Goal: Navigation & Orientation: Understand site structure

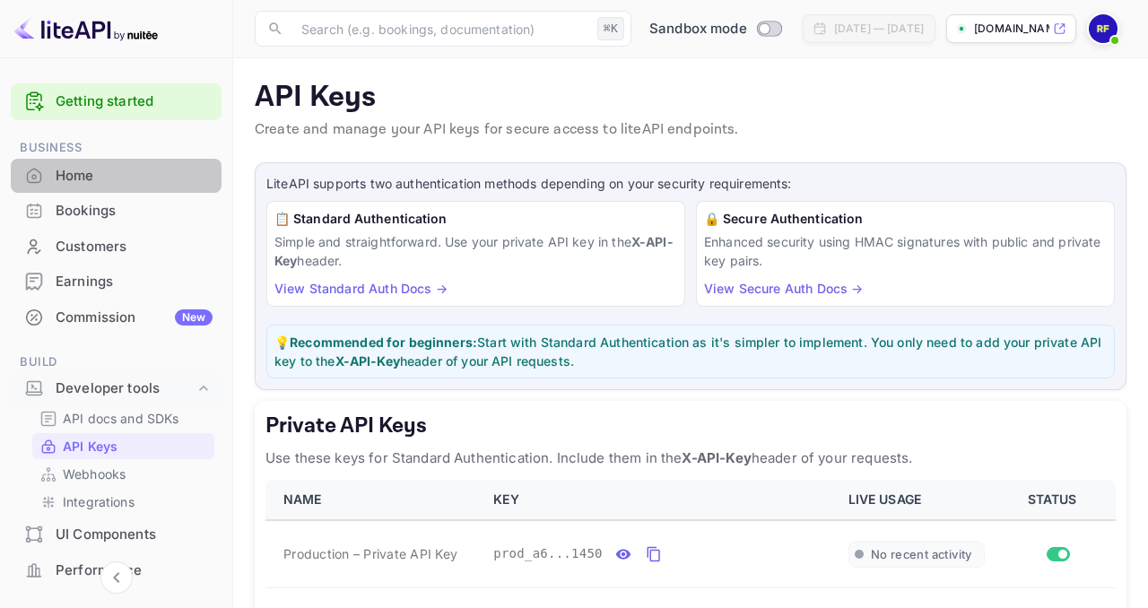
click at [127, 180] on div "Home" at bounding box center [134, 176] width 157 height 21
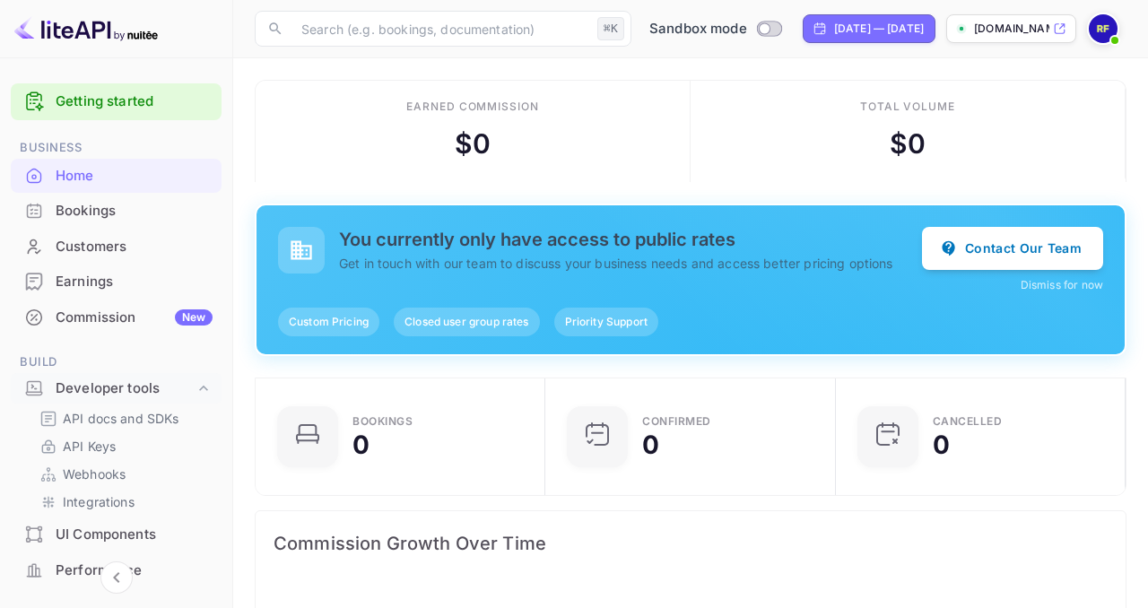
click at [126, 318] on div "Commission New" at bounding box center [134, 318] width 157 height 21
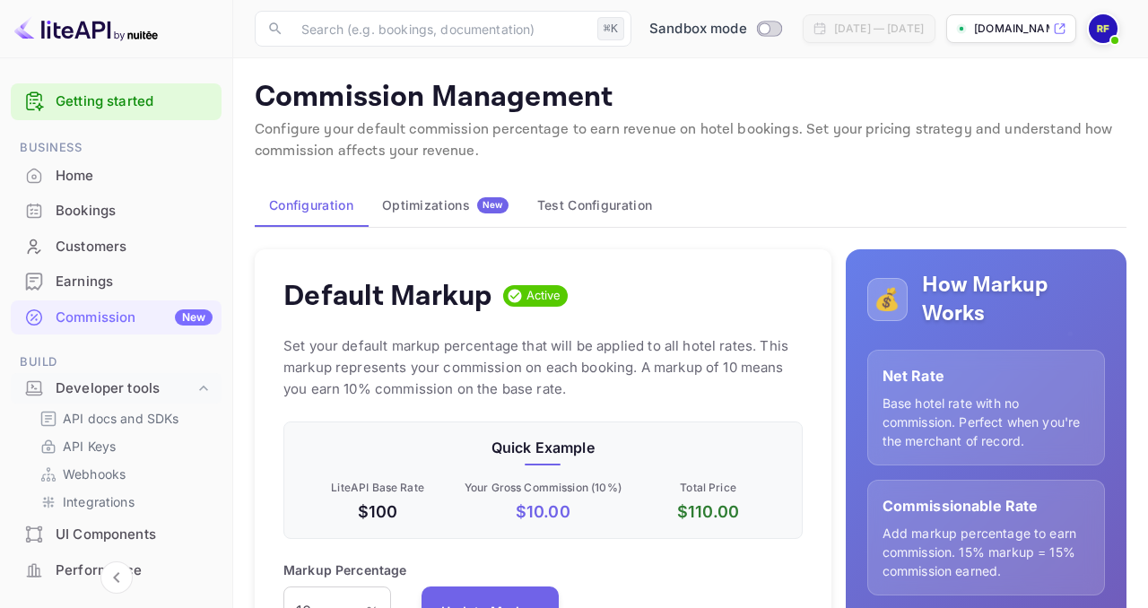
scroll to position [318, 519]
click at [108, 283] on div "Earnings" at bounding box center [134, 282] width 157 height 21
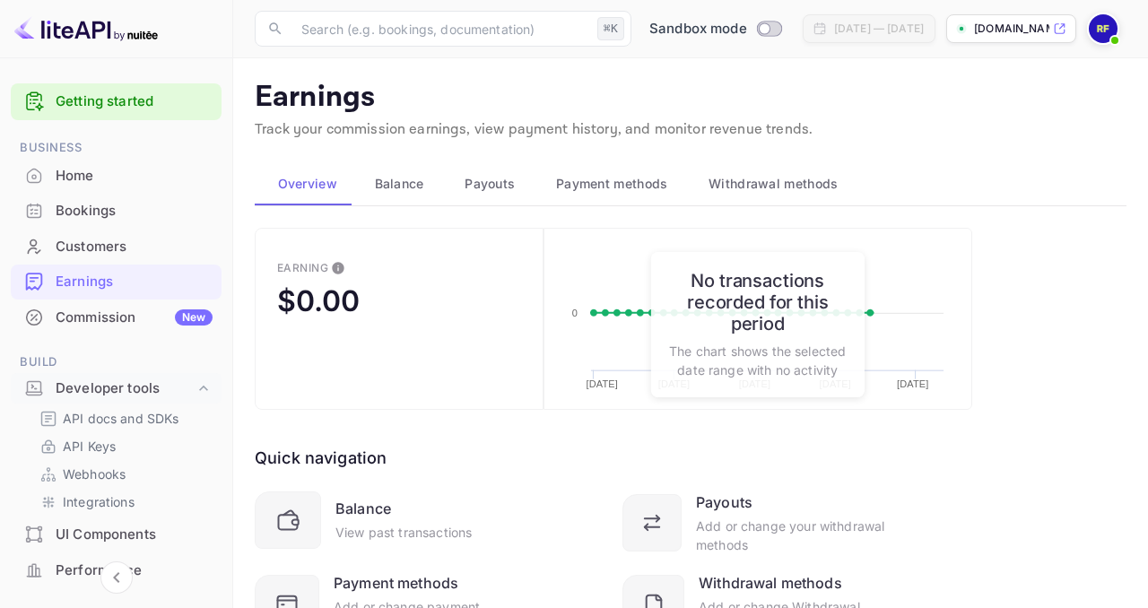
click at [378, 183] on span "Balance" at bounding box center [399, 184] width 49 height 22
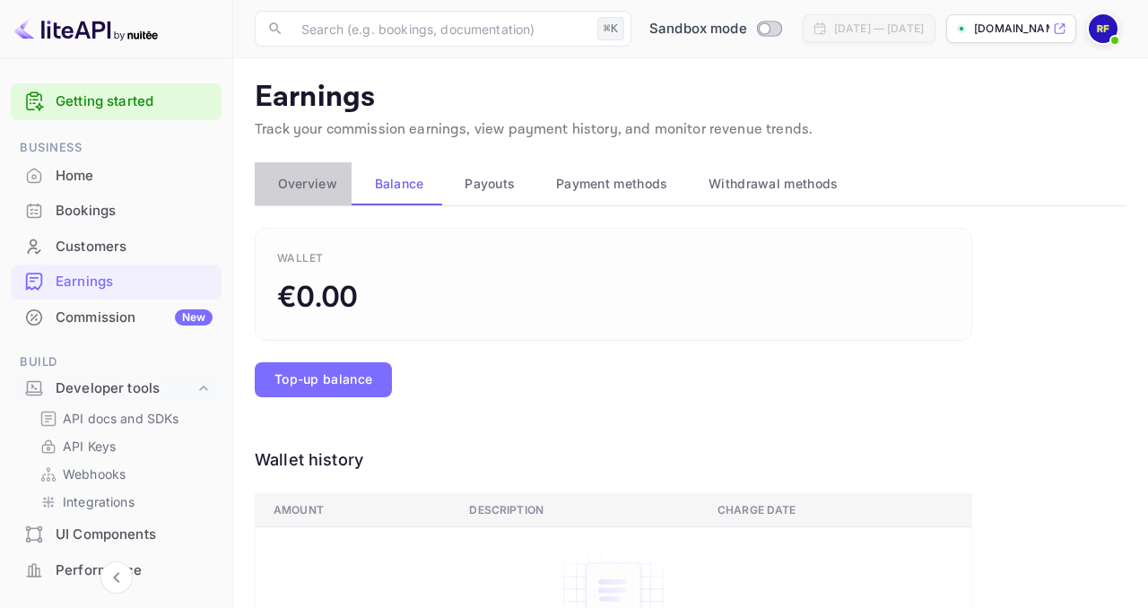
click at [326, 184] on span "Overview" at bounding box center [307, 184] width 59 height 22
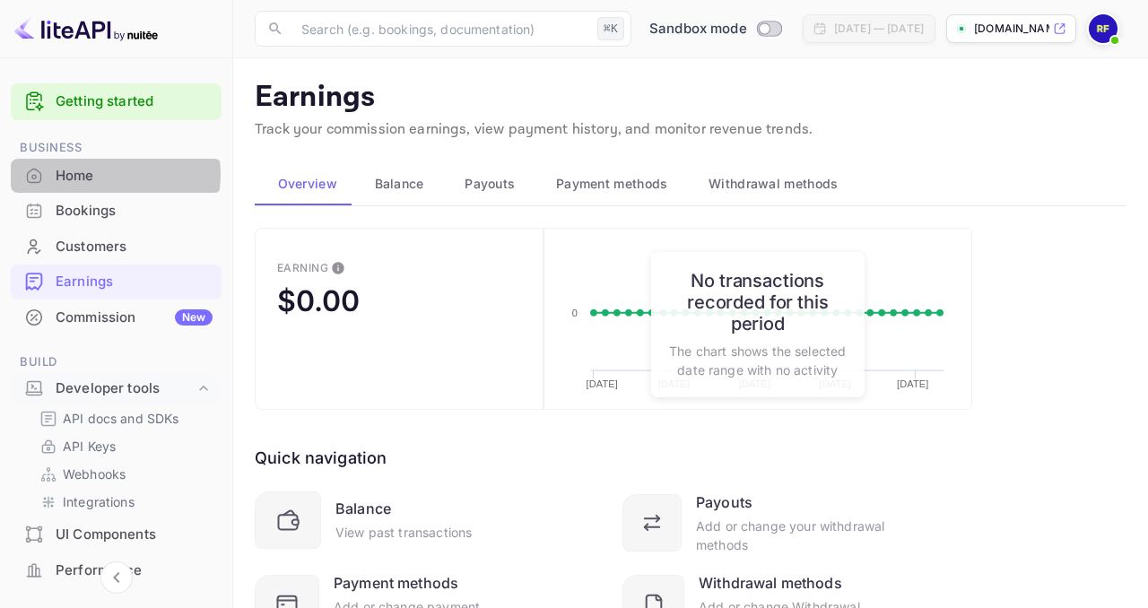
click at [103, 175] on div "Home" at bounding box center [134, 176] width 157 height 21
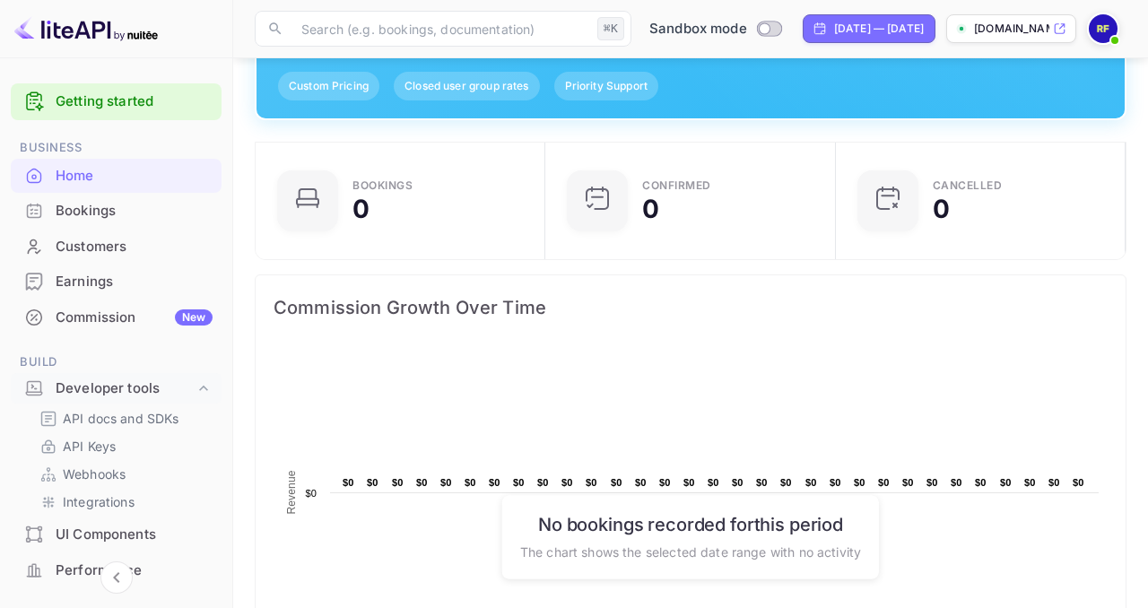
scroll to position [958, 0]
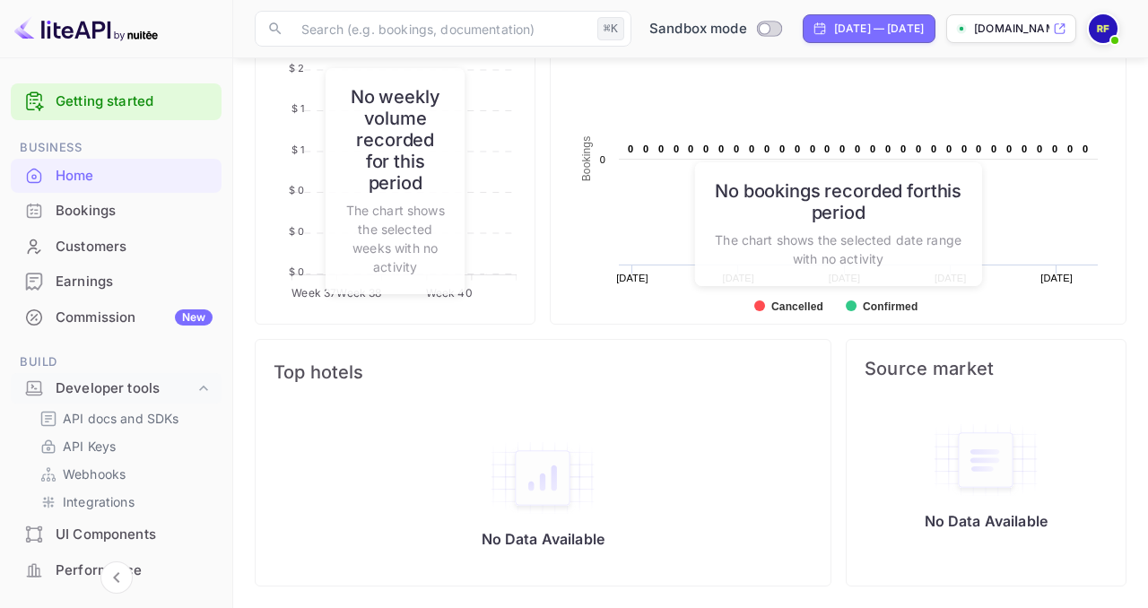
click at [1092, 39] on div at bounding box center [1103, 29] width 32 height 32
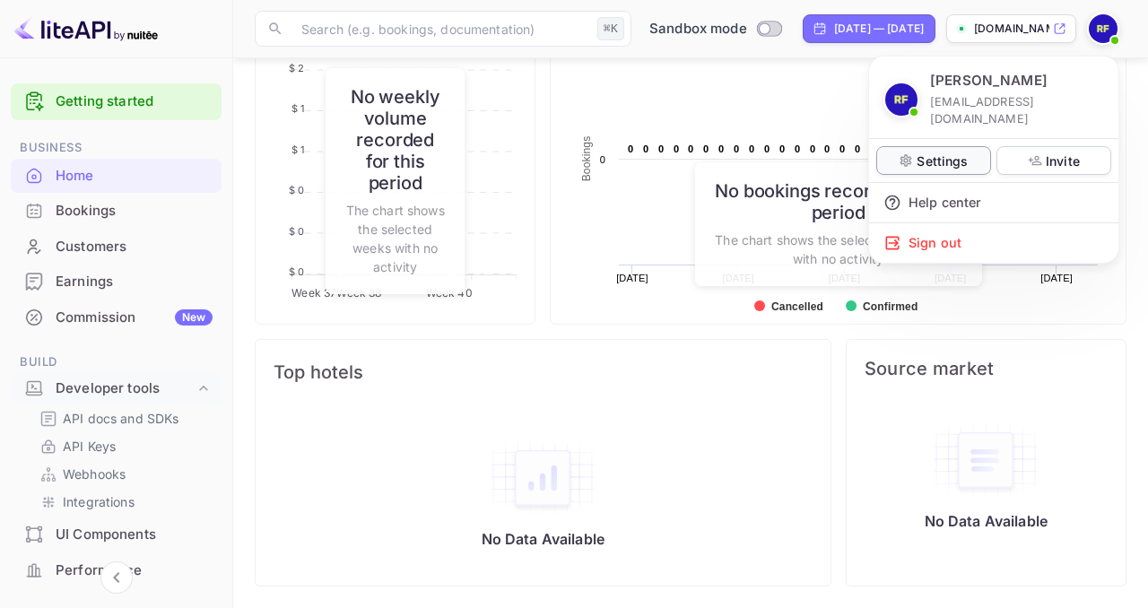
click at [969, 146] on div "Settings" at bounding box center [933, 160] width 115 height 29
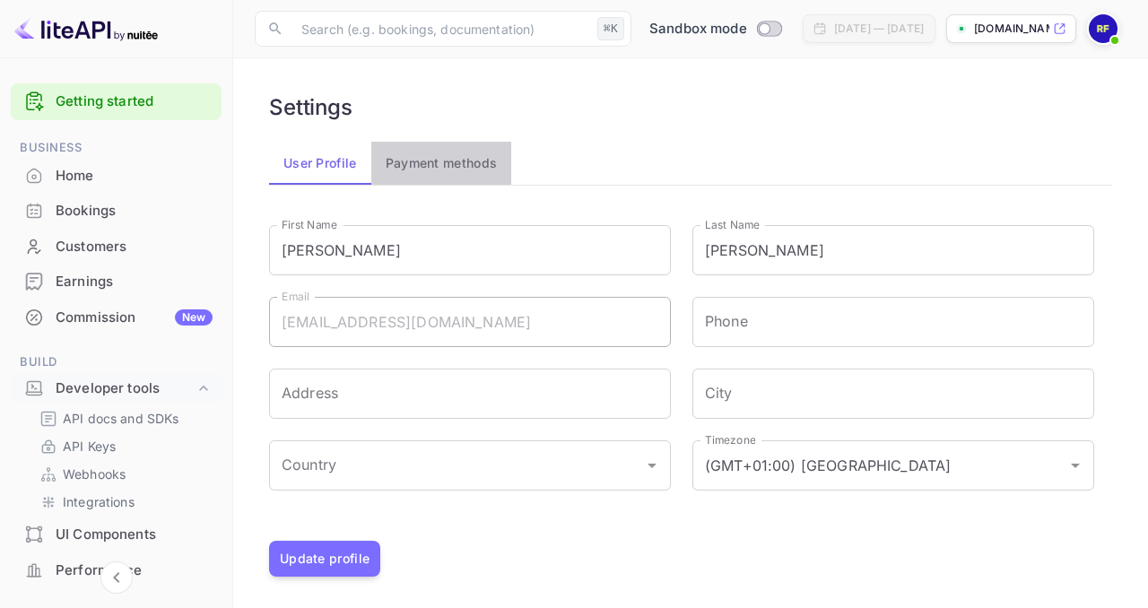
click at [458, 170] on button "Payment methods" at bounding box center [441, 163] width 141 height 43
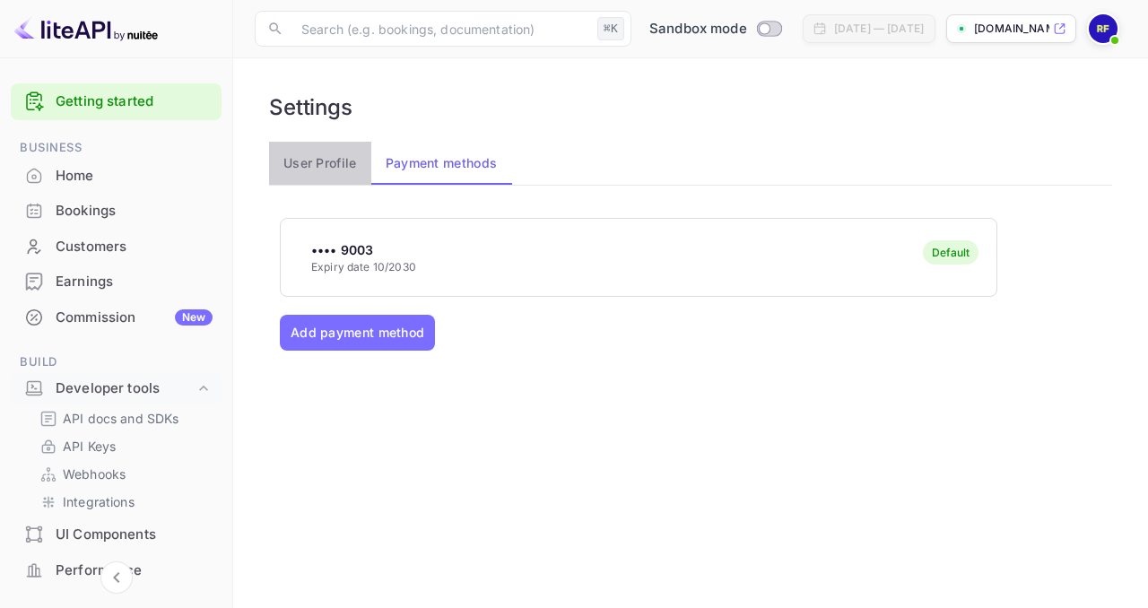
click at [331, 170] on button "User Profile" at bounding box center [320, 163] width 102 height 43
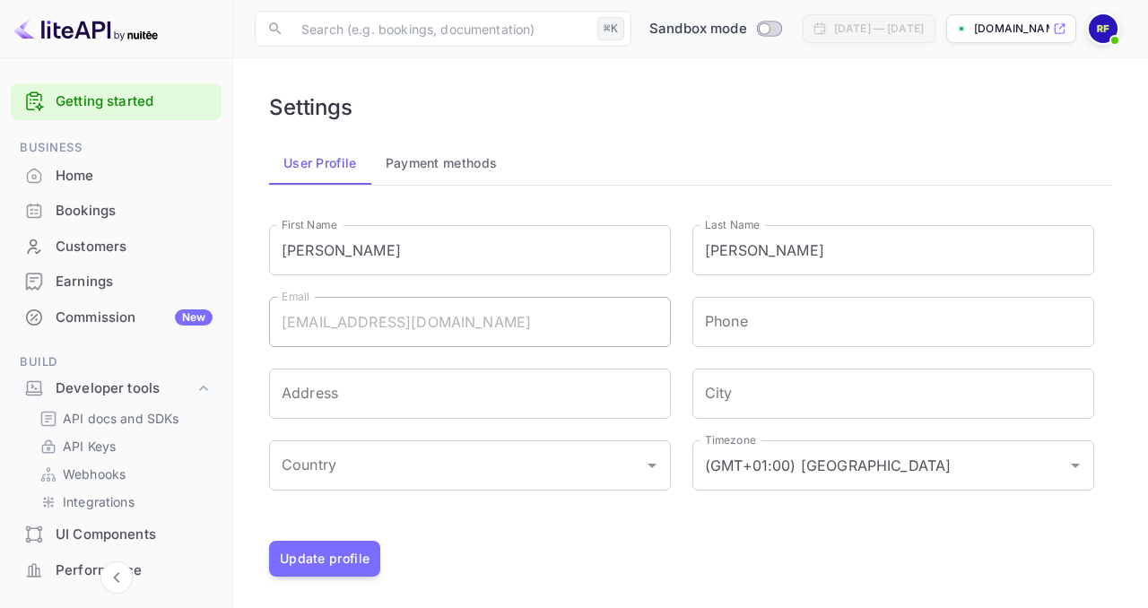
click at [425, 438] on div "Country Country" at bounding box center [459, 455] width 423 height 72
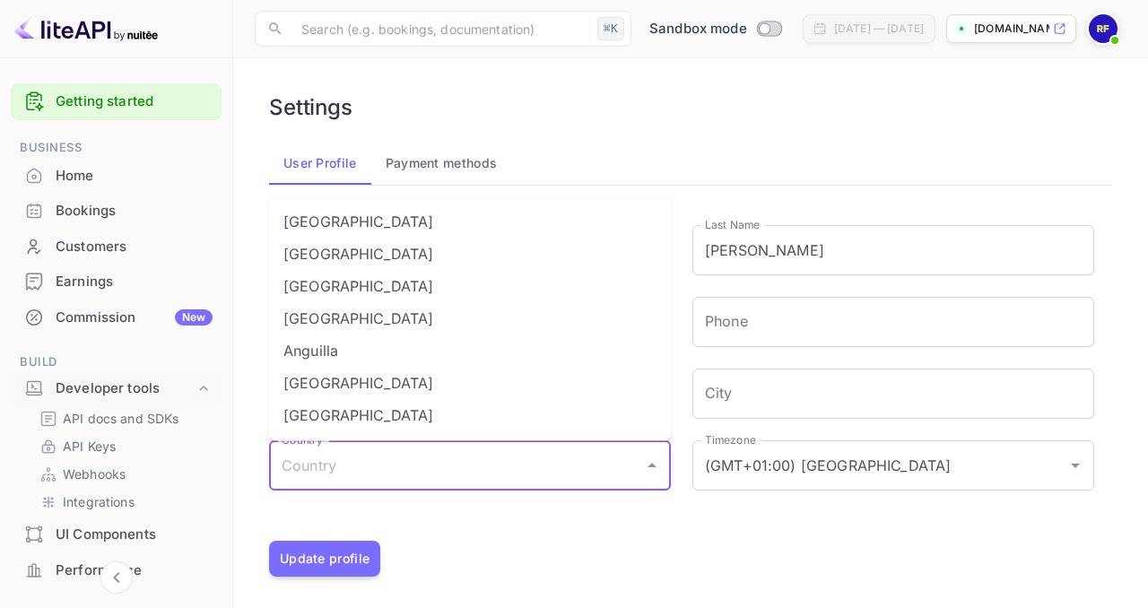
click at [433, 459] on input "Country" at bounding box center [456, 465] width 359 height 34
click at [493, 549] on div "Update profile" at bounding box center [690, 559] width 843 height 36
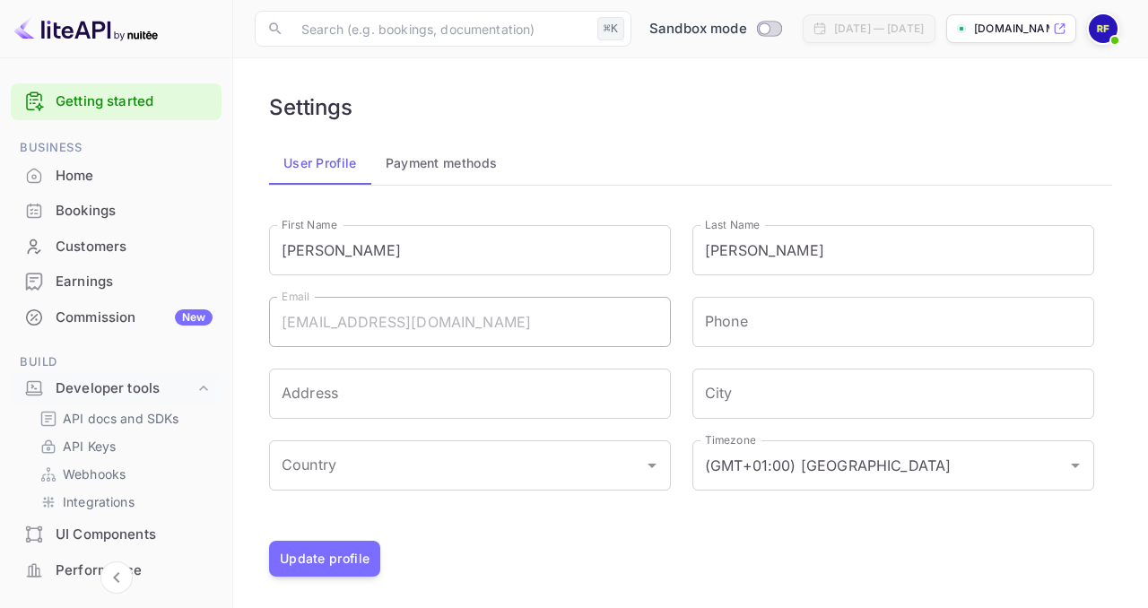
click at [1106, 30] on img at bounding box center [1103, 28] width 29 height 29
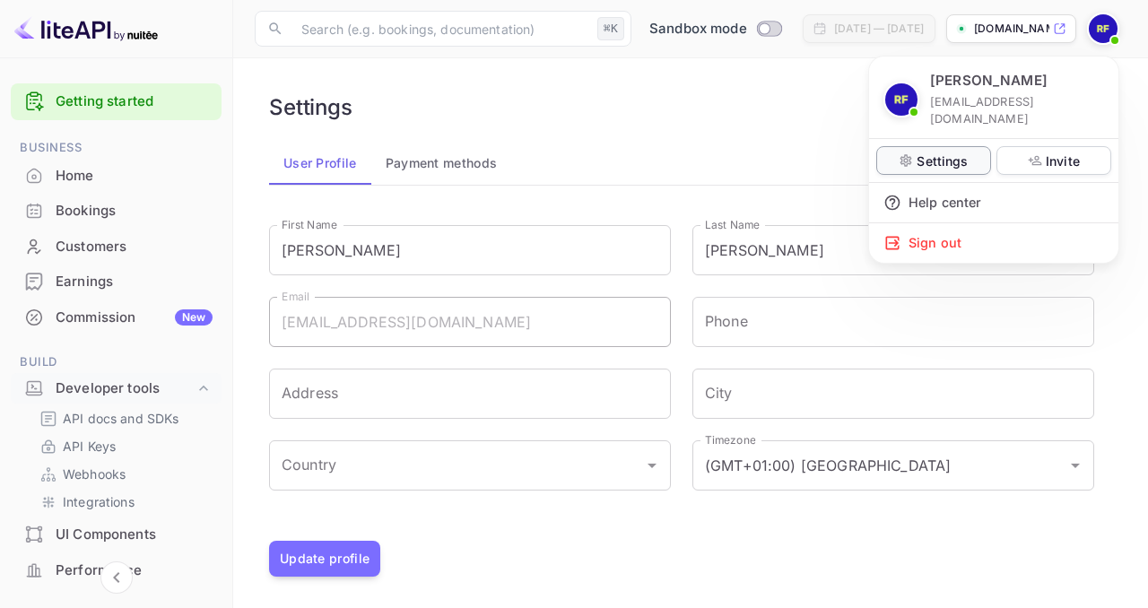
click at [958, 152] on p "Settings" at bounding box center [942, 161] width 51 height 19
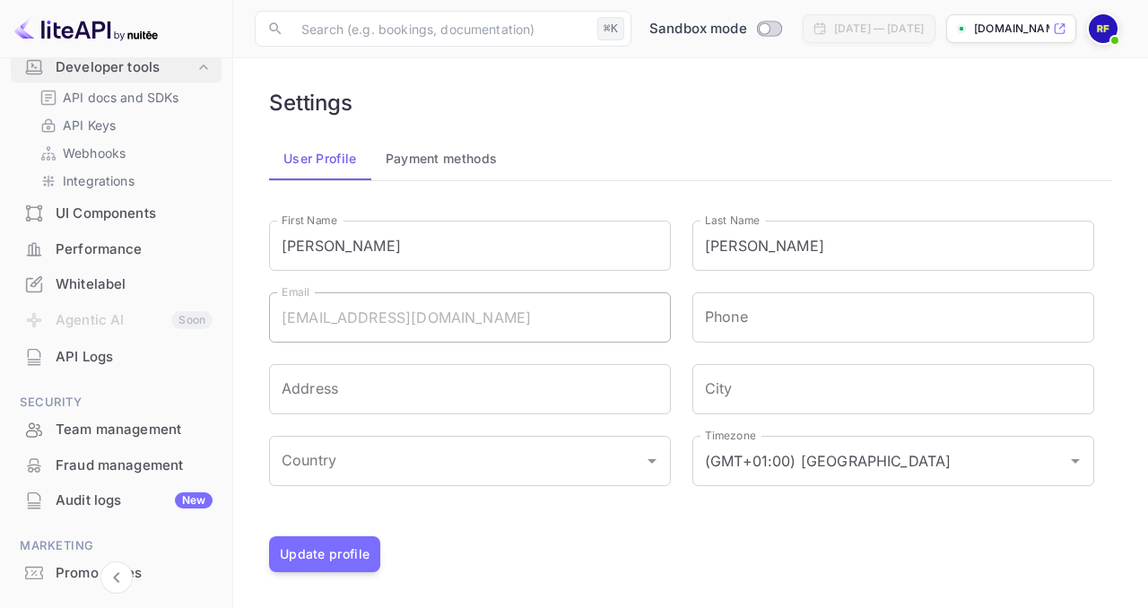
scroll to position [322, 0]
click at [108, 357] on div "API Logs" at bounding box center [134, 356] width 157 height 21
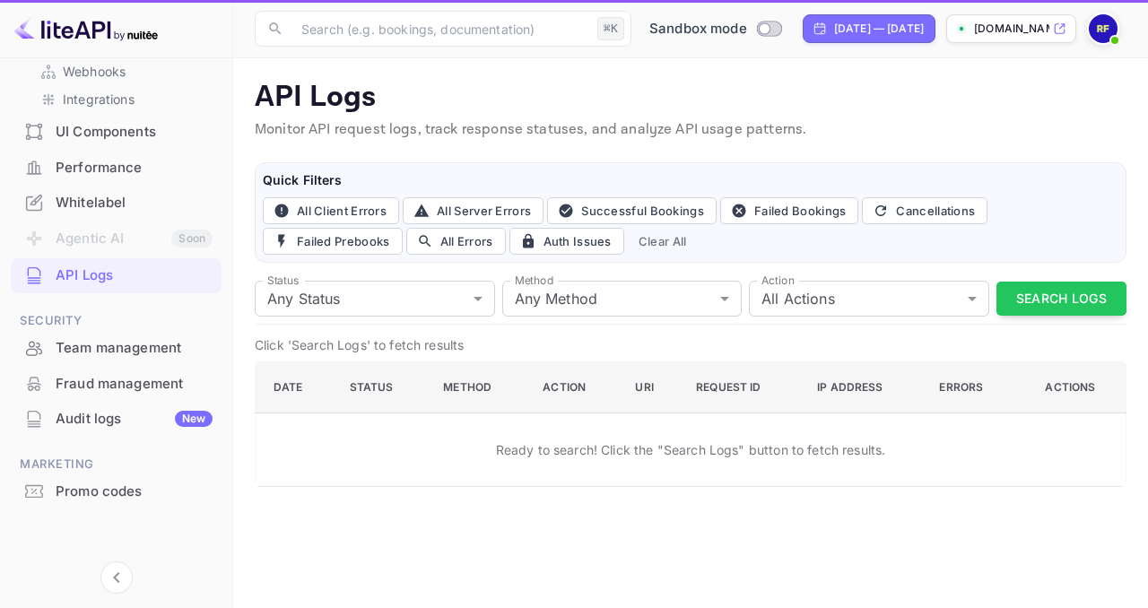
scroll to position [401, 0]
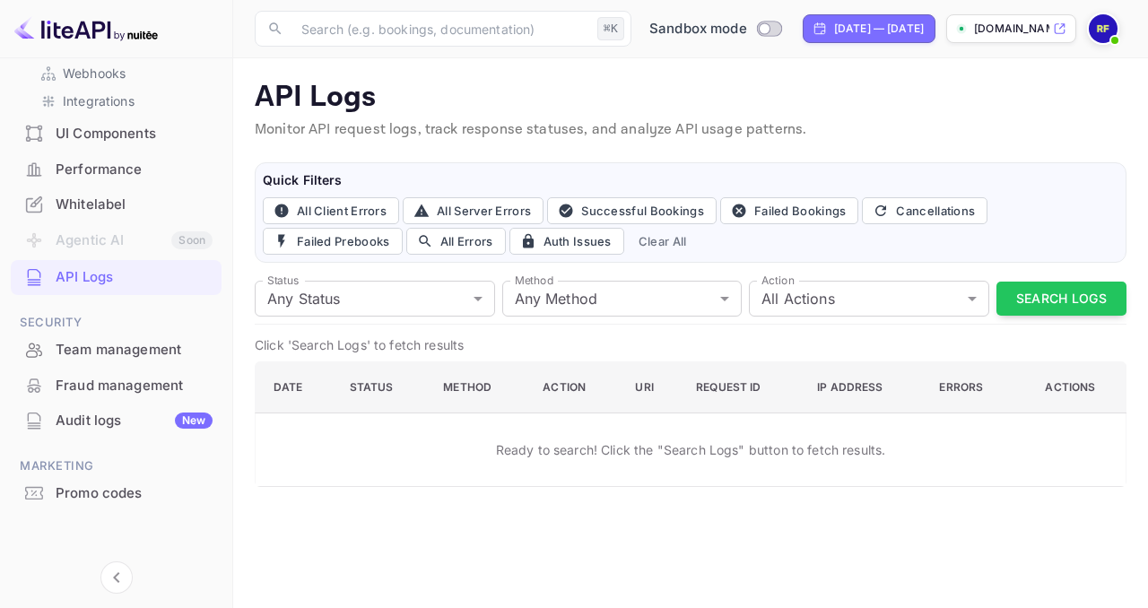
click at [108, 357] on div "Team management" at bounding box center [134, 350] width 157 height 21
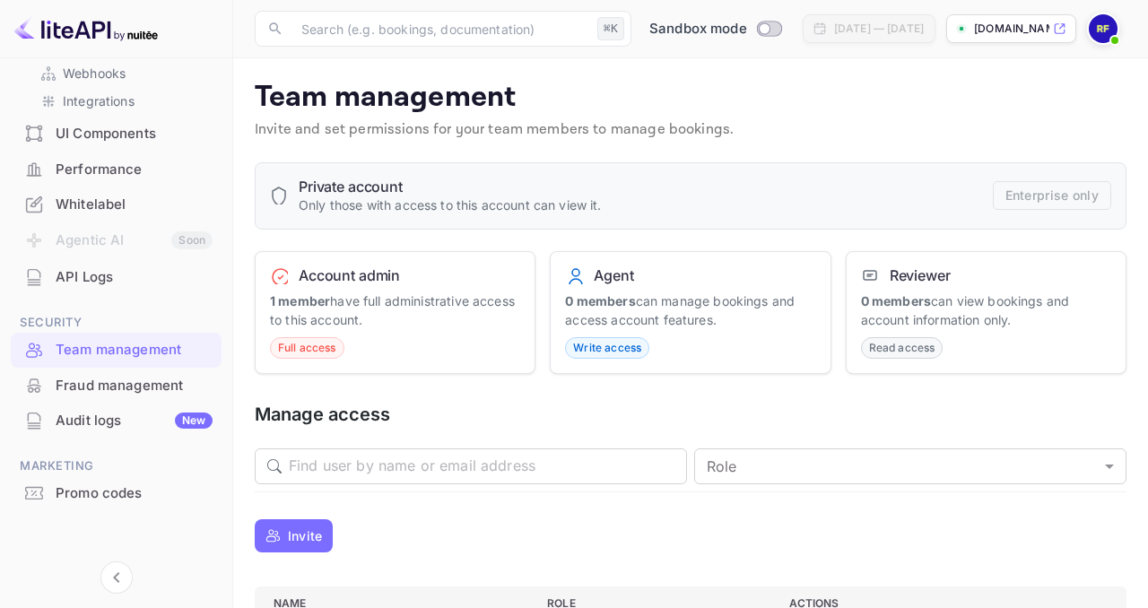
click at [372, 187] on h6 "Private account" at bounding box center [450, 187] width 303 height 18
click at [284, 196] on icon at bounding box center [279, 196] width 13 height 18
click at [449, 297] on p "1 member have full administrative access to this account." at bounding box center [395, 311] width 250 height 38
click at [311, 524] on button "Invite" at bounding box center [294, 535] width 78 height 33
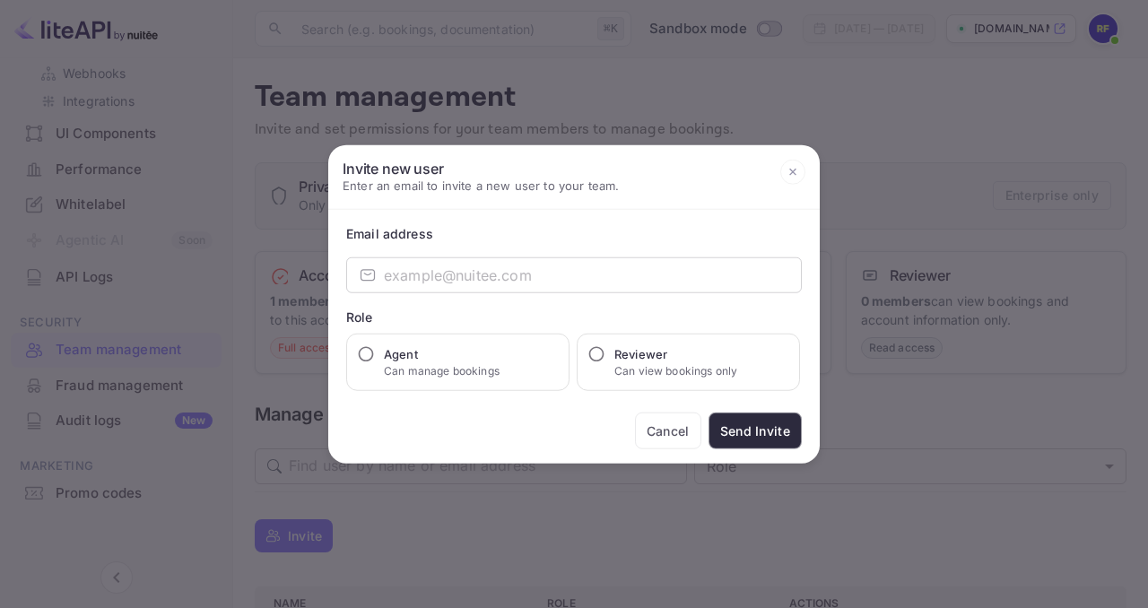
click at [841, 232] on div at bounding box center [574, 304] width 1148 height 608
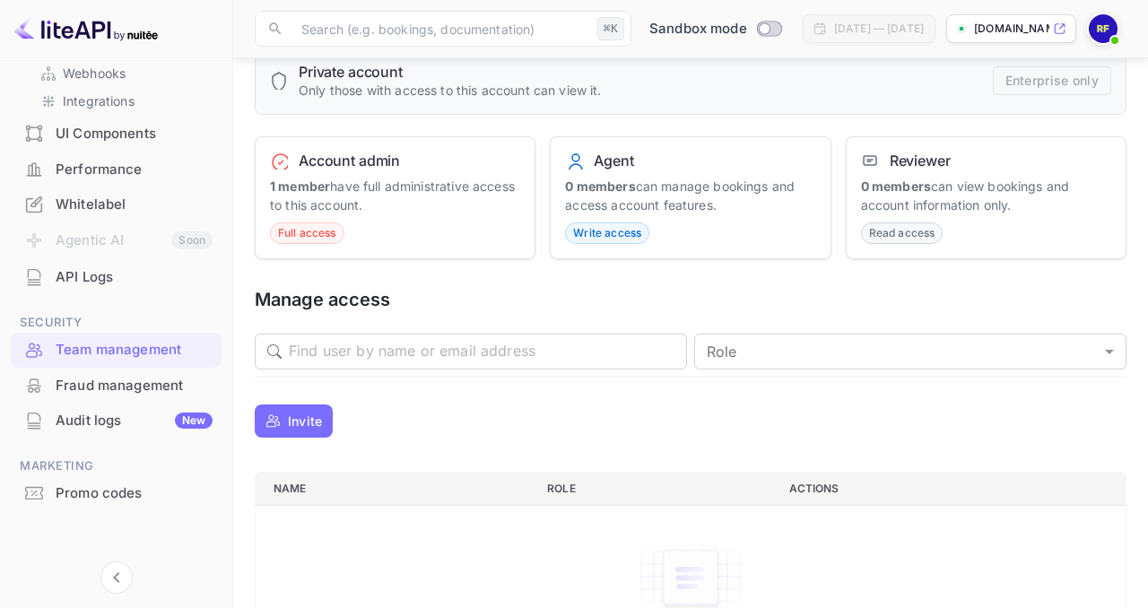
scroll to position [116, 0]
click at [749, 346] on body "Getting started Business Home Bookings Customers Earnings Commission New Build …" at bounding box center [574, 296] width 1148 height 824
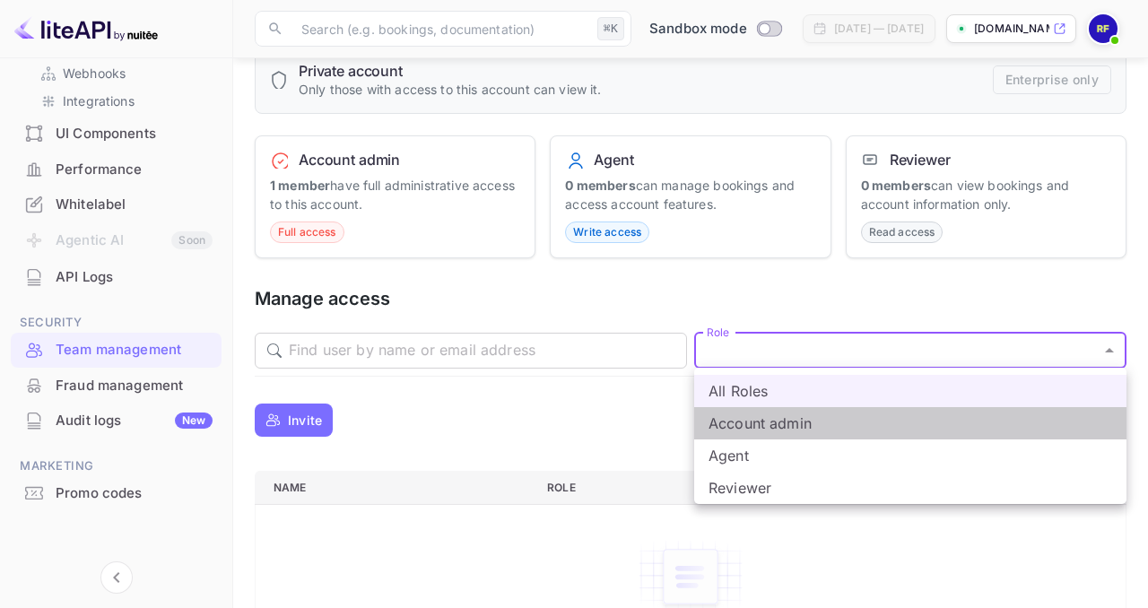
click at [770, 418] on li "Account admin" at bounding box center [910, 423] width 432 height 32
type input "admin"
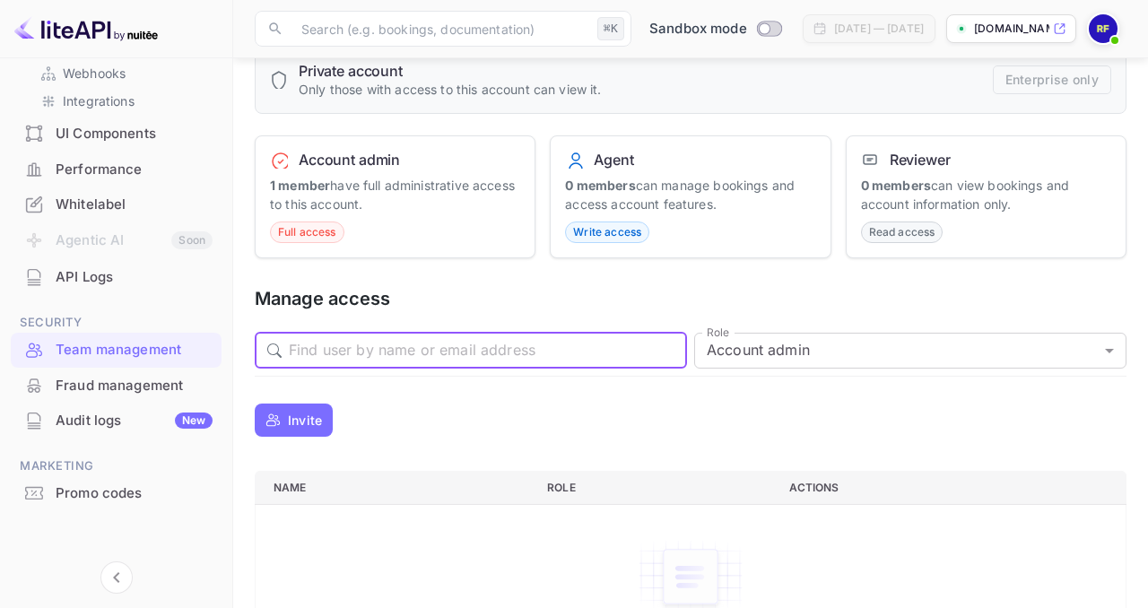
click at [532, 345] on input "text" at bounding box center [488, 351] width 398 height 36
click at [329, 413] on button "Invite" at bounding box center [294, 420] width 78 height 33
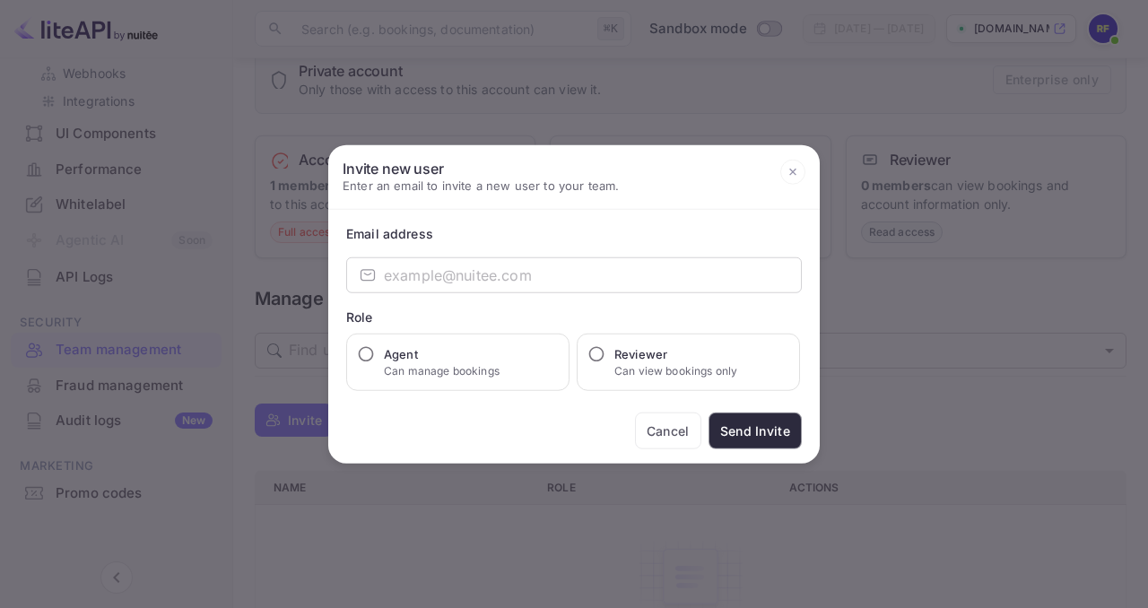
click at [268, 332] on div at bounding box center [574, 304] width 1148 height 608
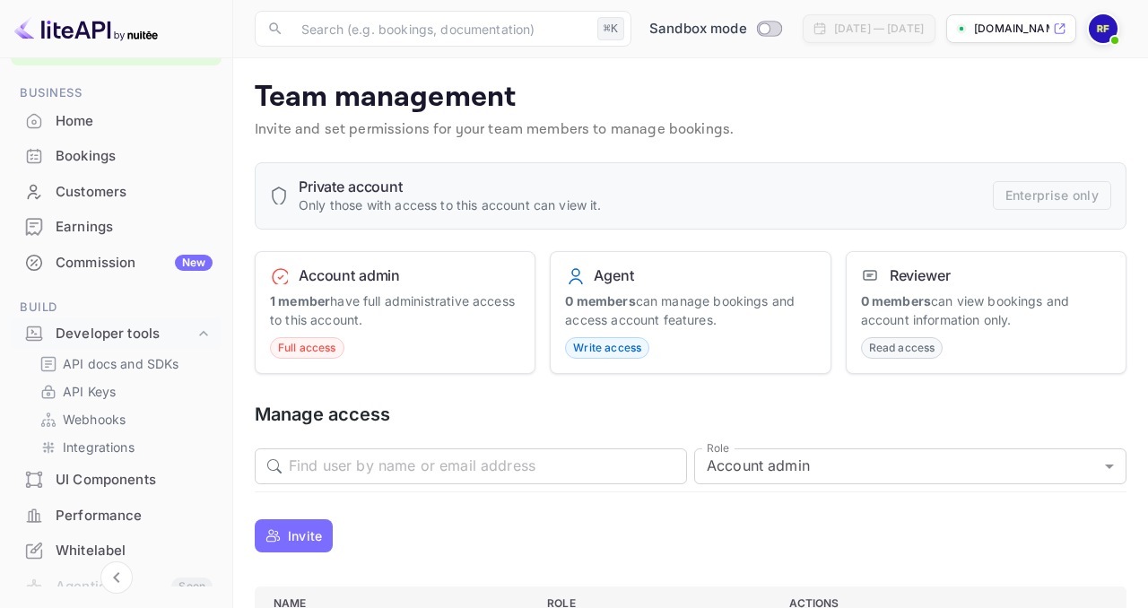
scroll to position [50, 0]
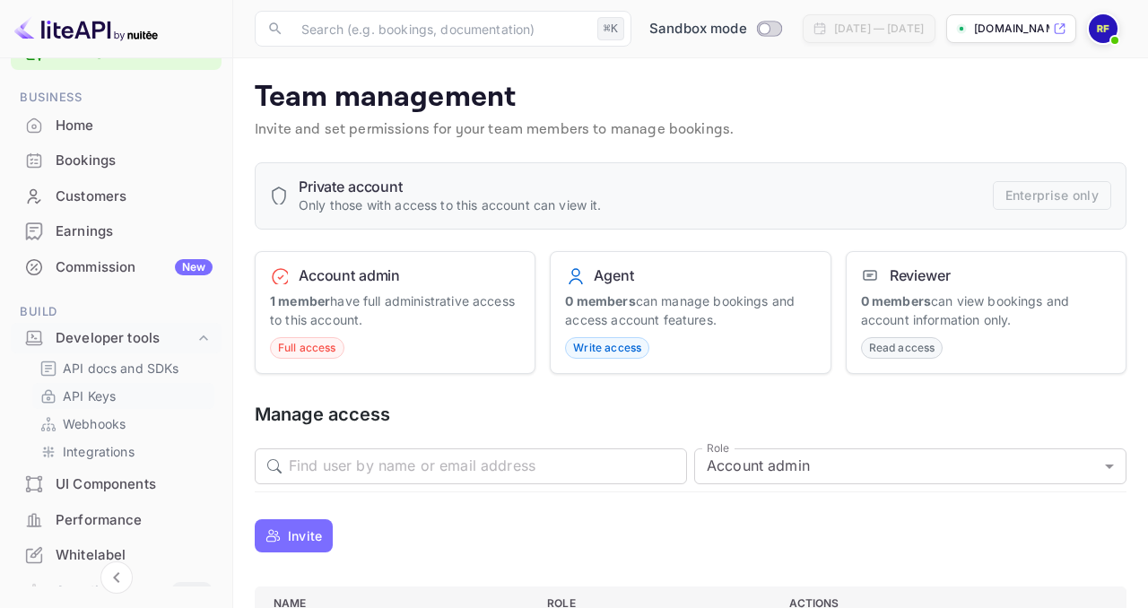
click at [109, 388] on p "API Keys" at bounding box center [89, 396] width 53 height 19
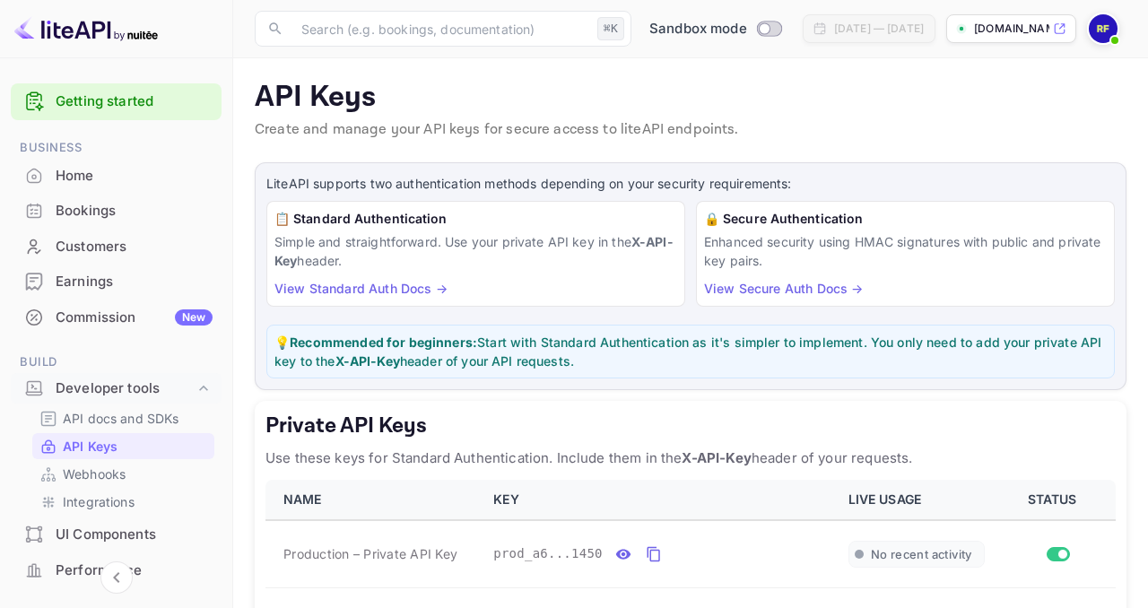
scroll to position [2, 0]
click at [144, 309] on div "Commission New" at bounding box center [134, 316] width 157 height 21
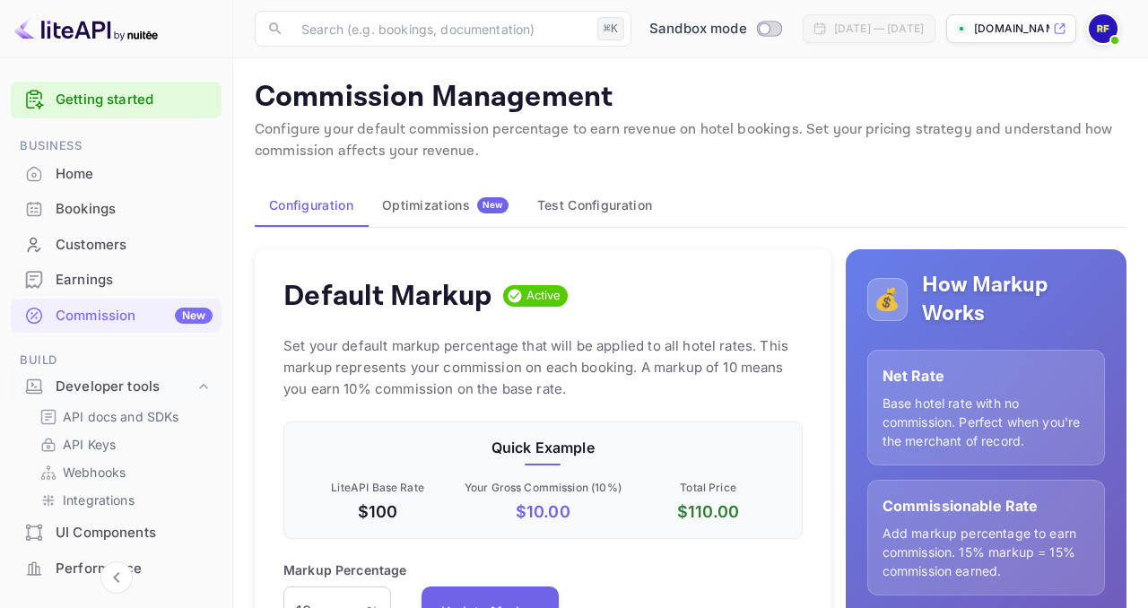
click at [457, 197] on div "Optimizations New" at bounding box center [445, 205] width 126 height 16
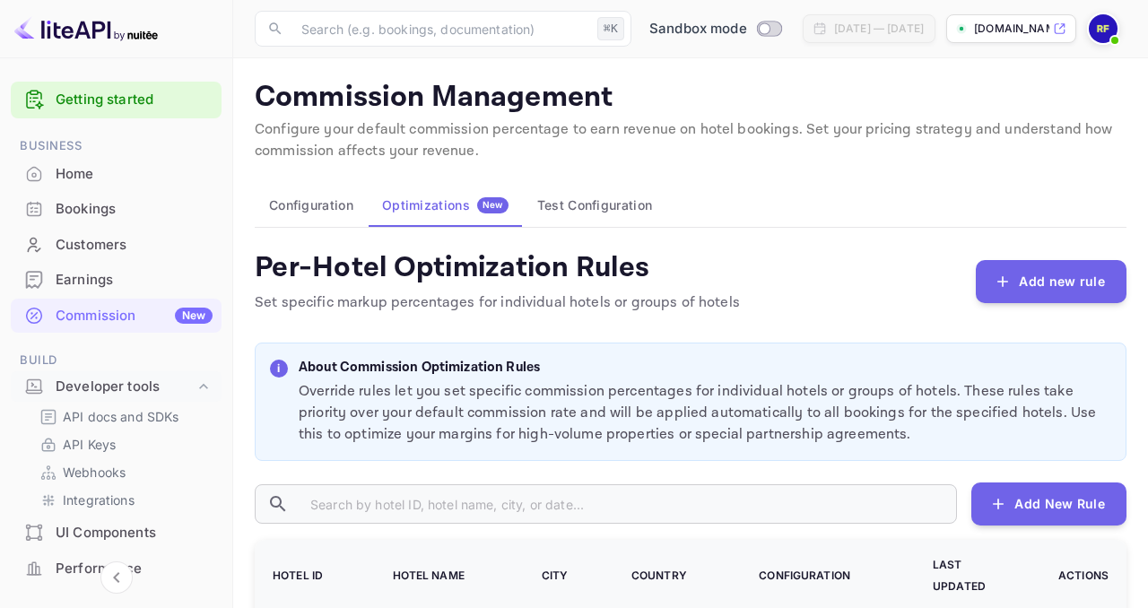
click at [585, 214] on button "Test Configuration" at bounding box center [595, 205] width 144 height 43
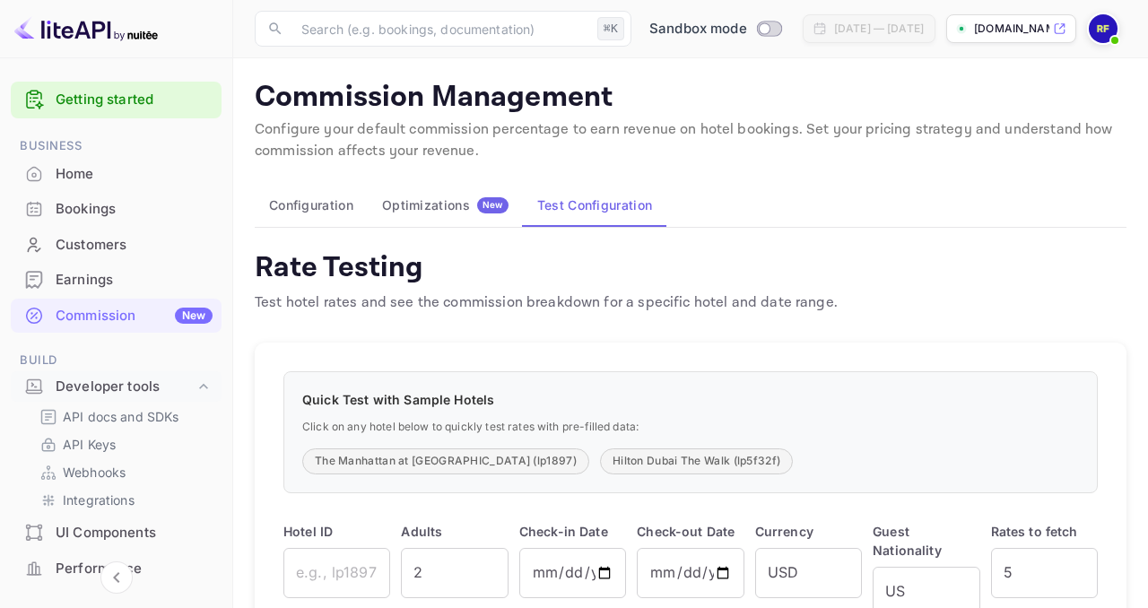
click at [109, 287] on div "Earnings" at bounding box center [134, 280] width 157 height 21
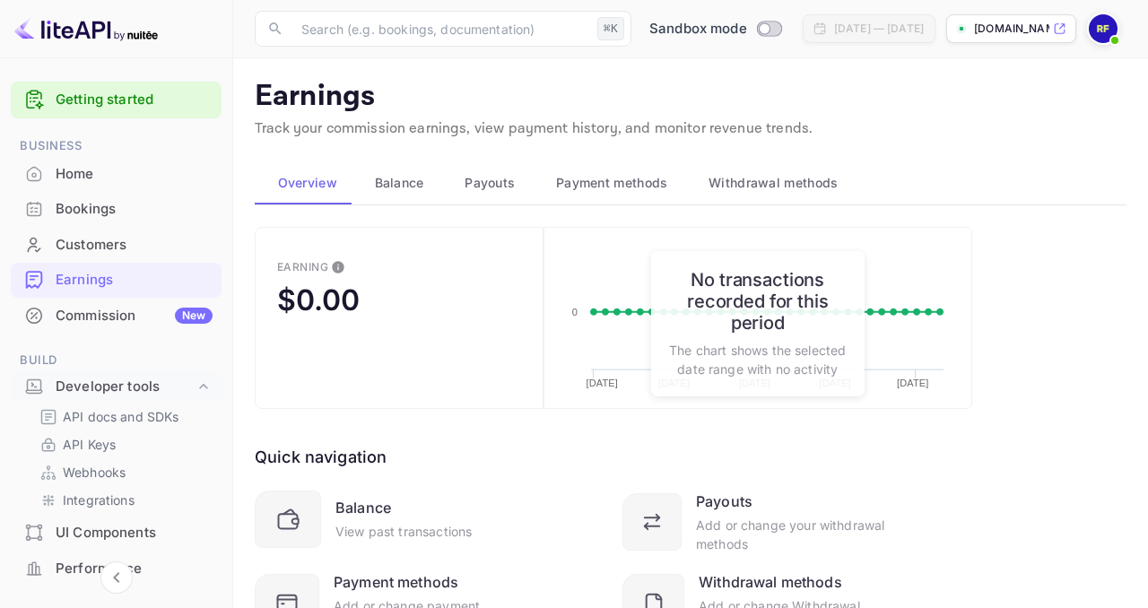
scroll to position [3, 0]
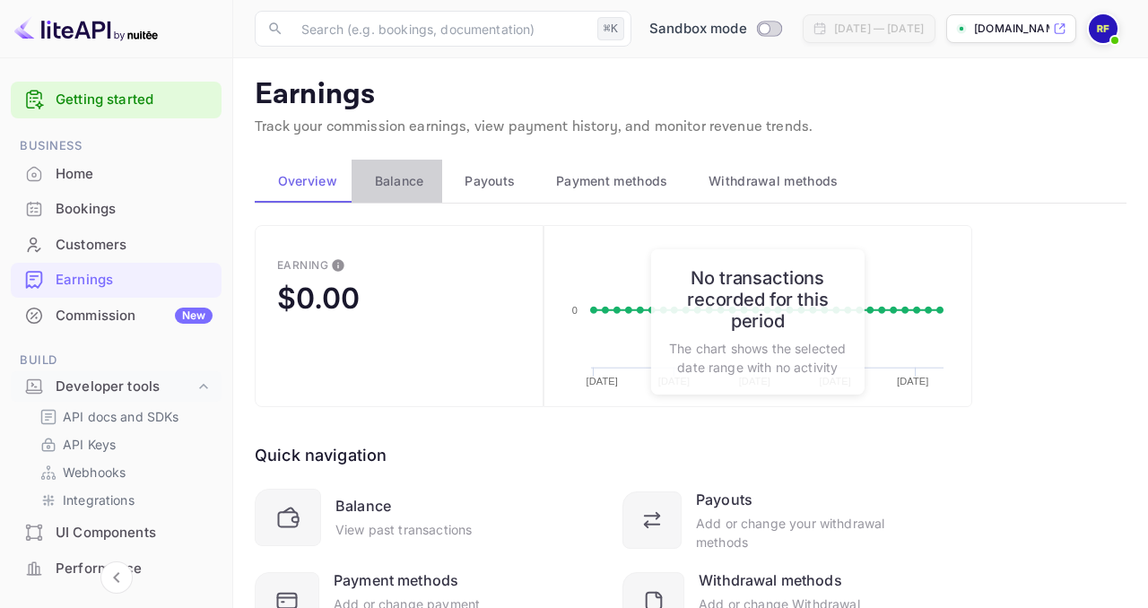
click at [426, 192] on button "Balance" at bounding box center [397, 181] width 91 height 43
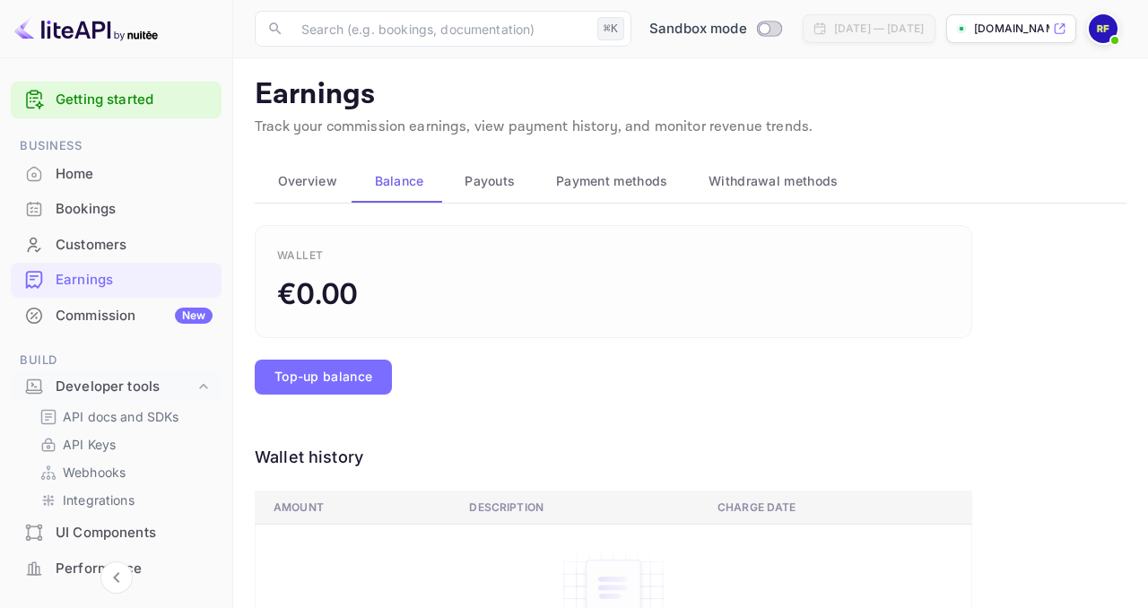
click at [503, 185] on span "Payouts" at bounding box center [490, 181] width 50 height 22
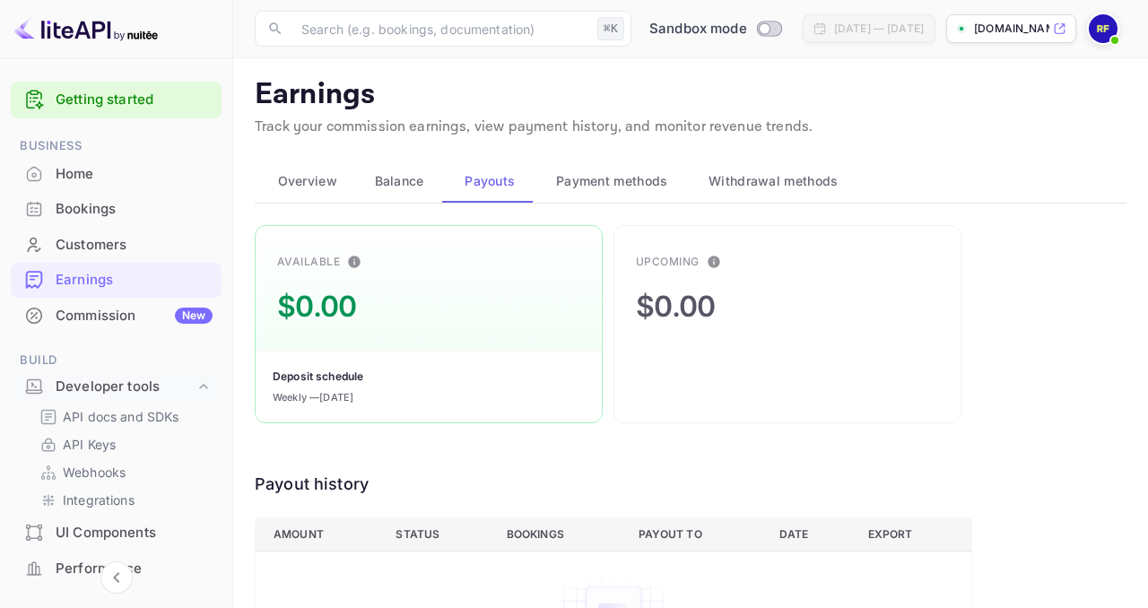
click at [601, 193] on button "Payment methods" at bounding box center [609, 181] width 152 height 43
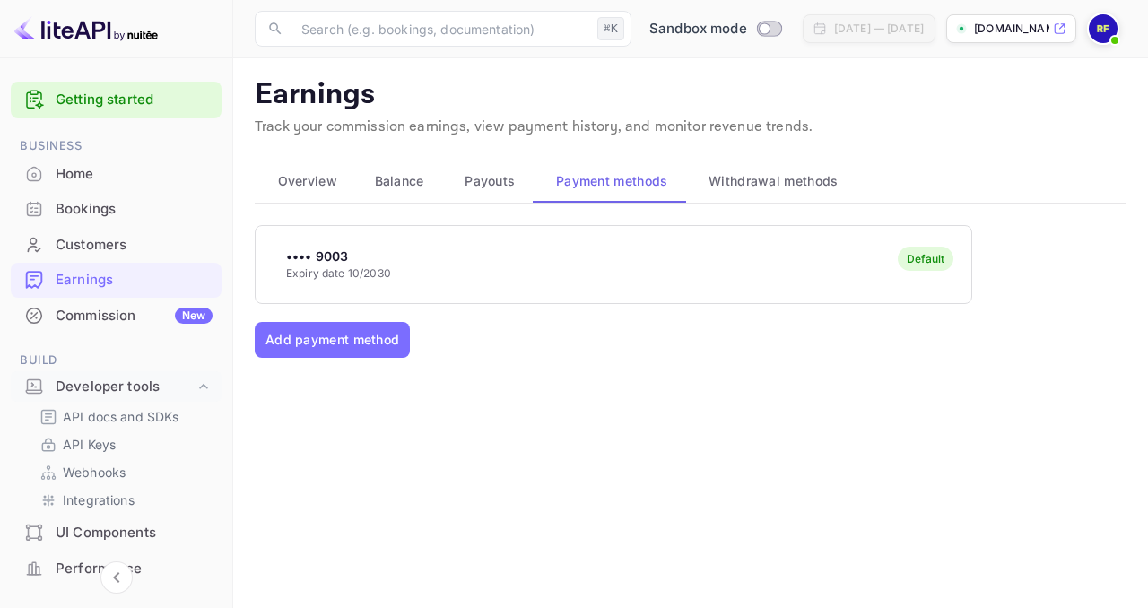
click at [729, 195] on button "Withdrawal methods" at bounding box center [771, 181] width 170 height 43
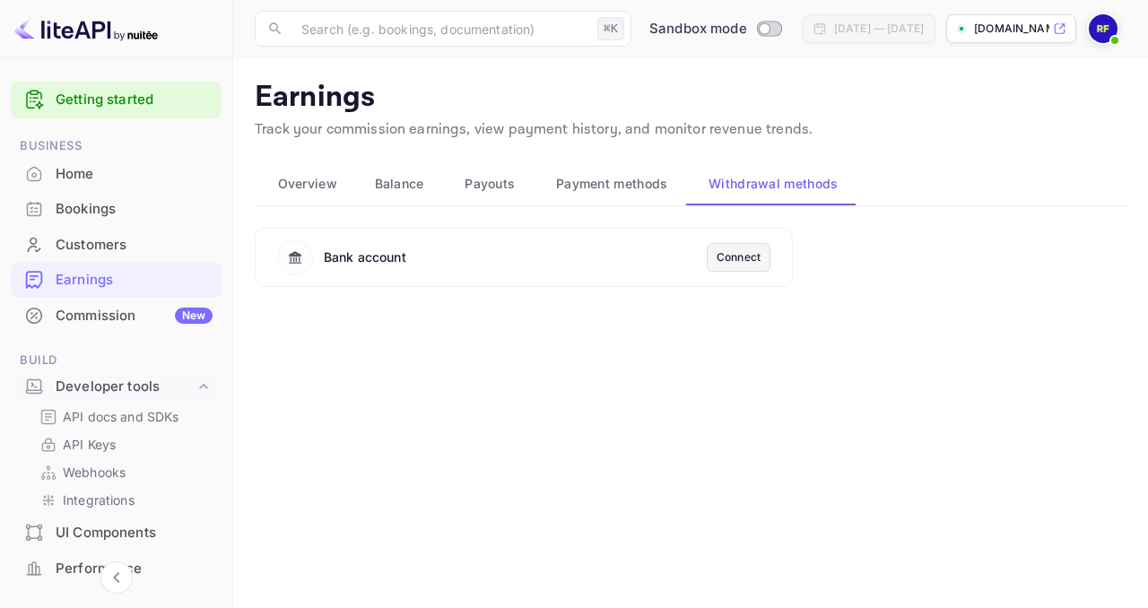
scroll to position [0, 0]
click at [747, 26] on input "Switch to Production mode" at bounding box center [765, 28] width 36 height 12
checkbox input "true"
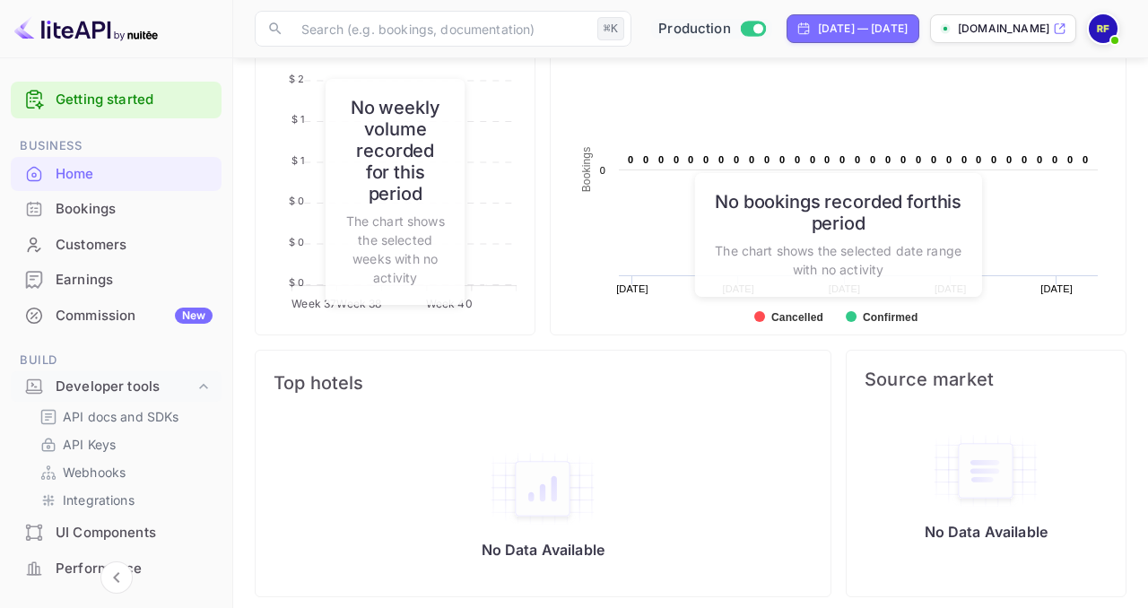
scroll to position [958, 0]
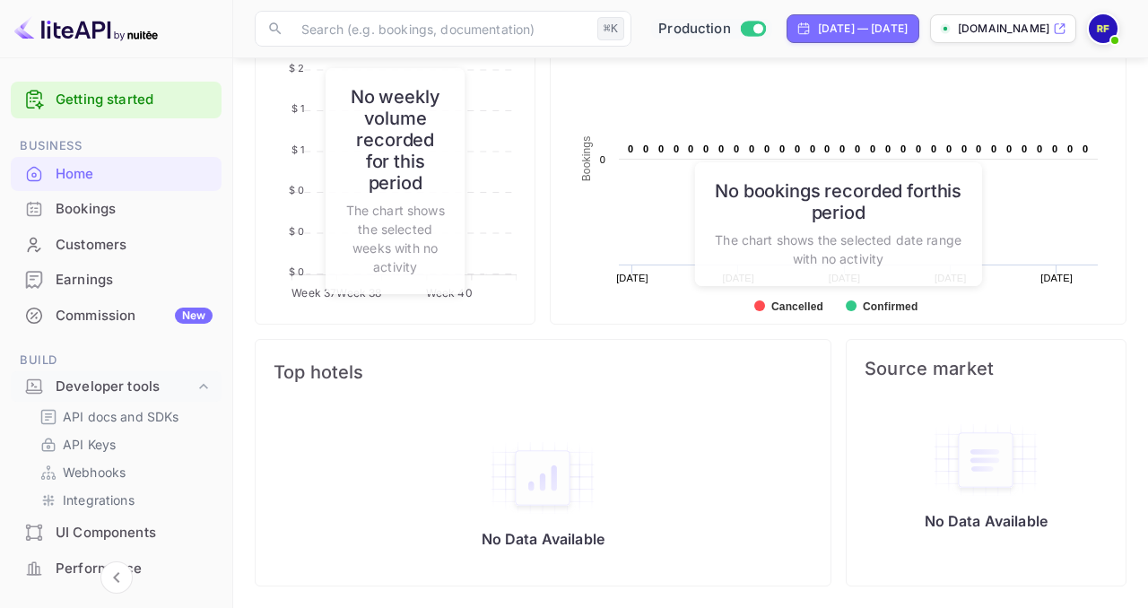
click at [1110, 36] on span at bounding box center [1115, 40] width 18 height 18
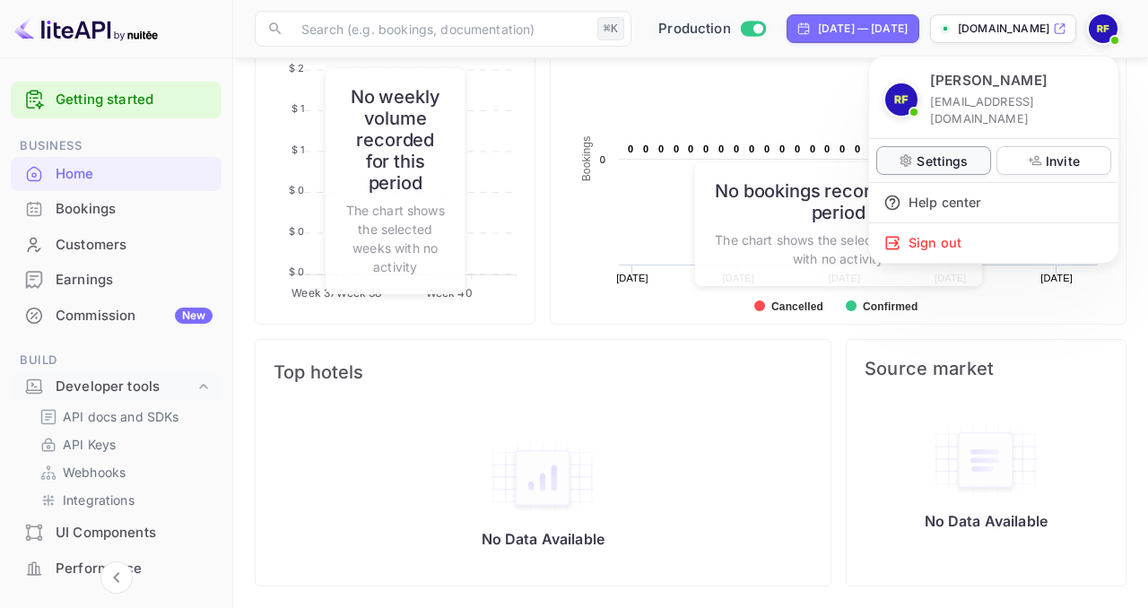
click at [961, 152] on p "Settings" at bounding box center [942, 161] width 51 height 19
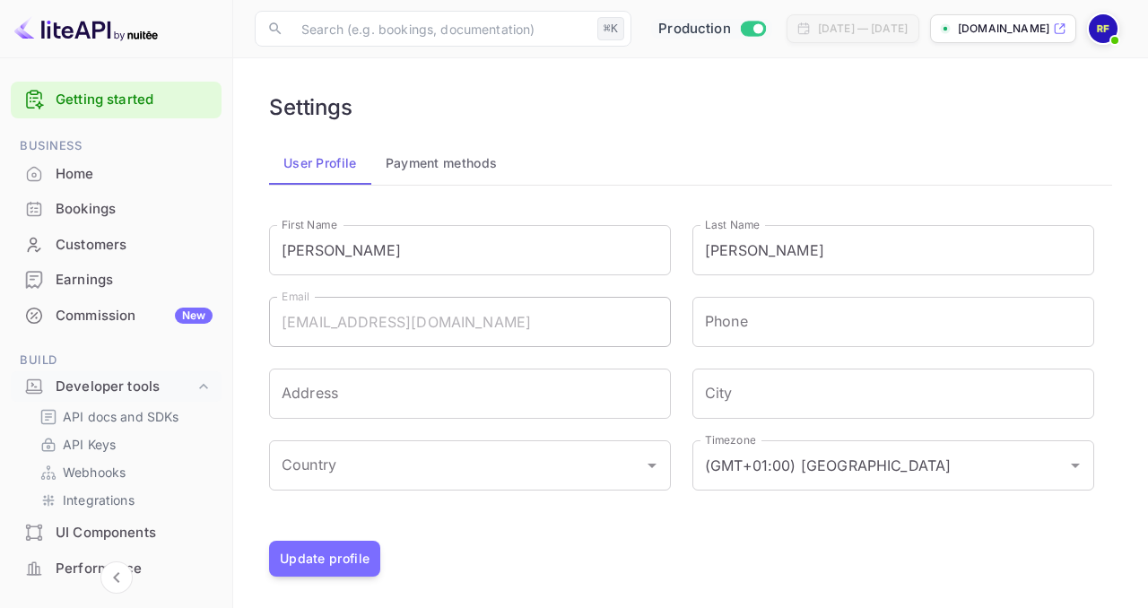
scroll to position [4, 0]
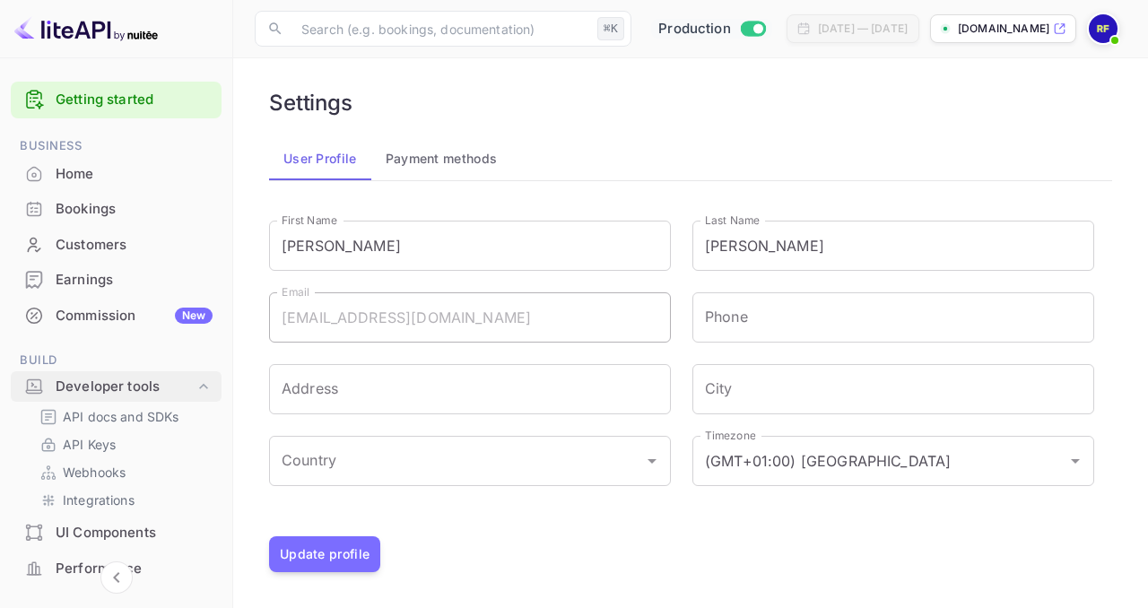
click at [185, 379] on div "Developer tools" at bounding box center [125, 387] width 139 height 21
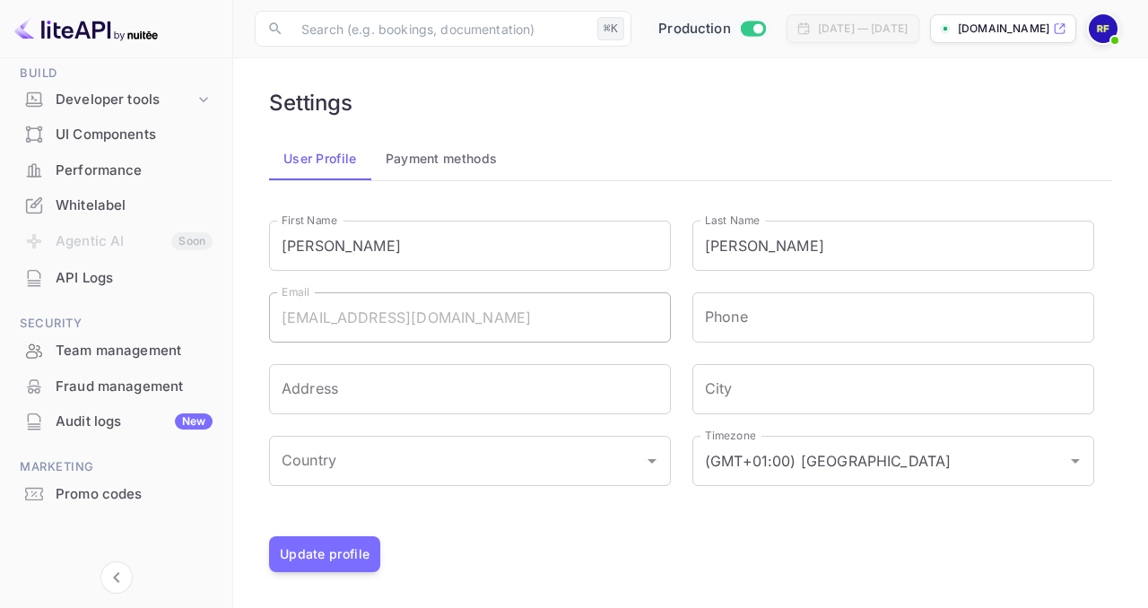
scroll to position [292, 0]
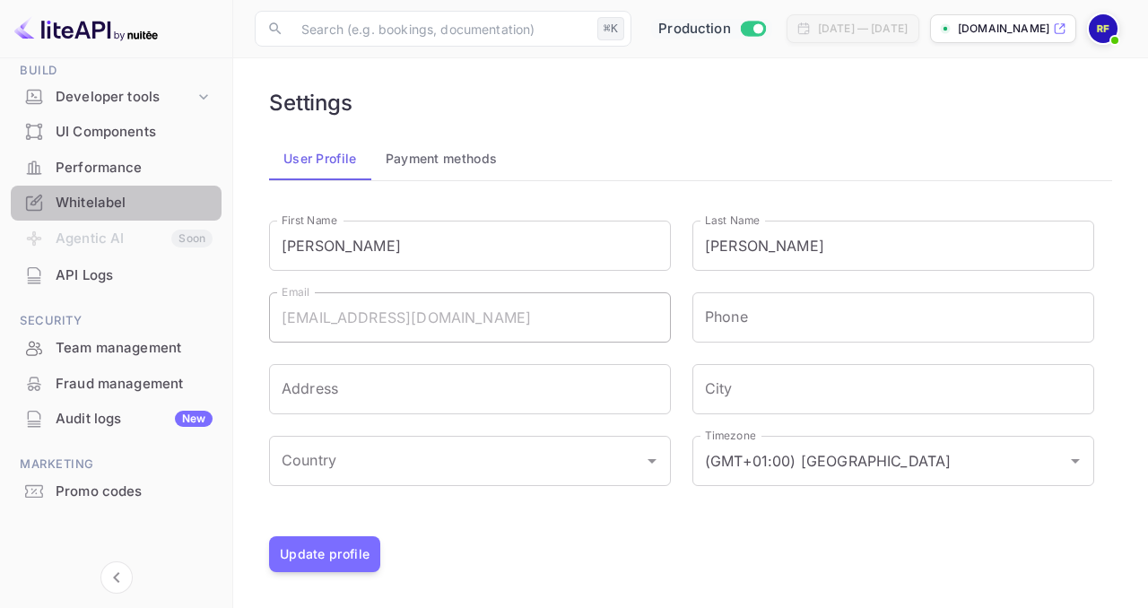
click at [132, 193] on div "Whitelabel" at bounding box center [134, 203] width 157 height 21
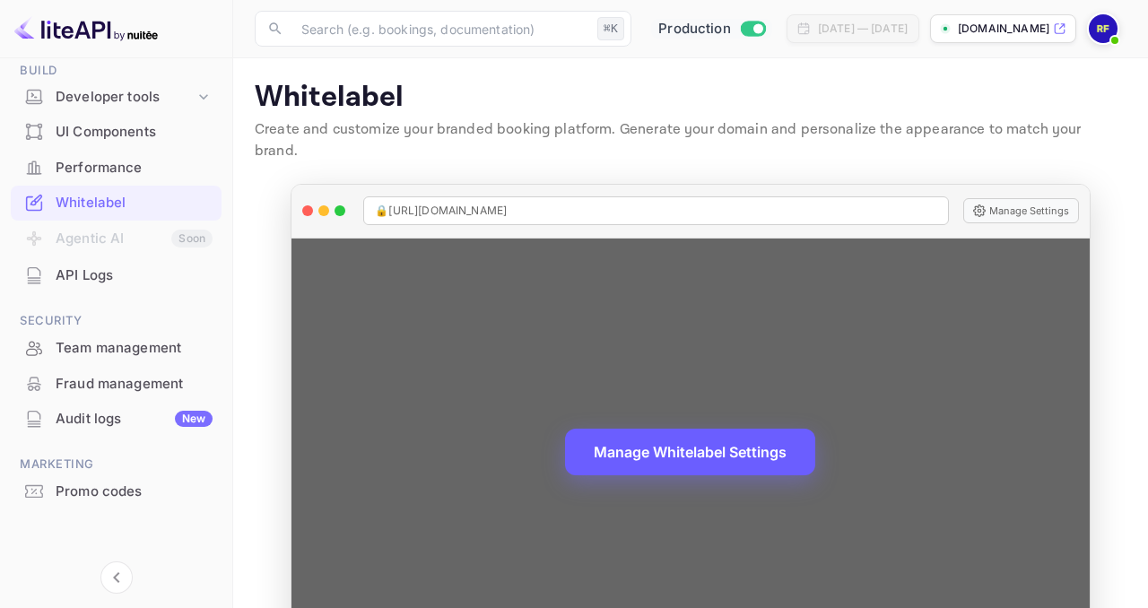
click at [630, 436] on button "Manage Whitelabel Settings" at bounding box center [690, 452] width 250 height 47
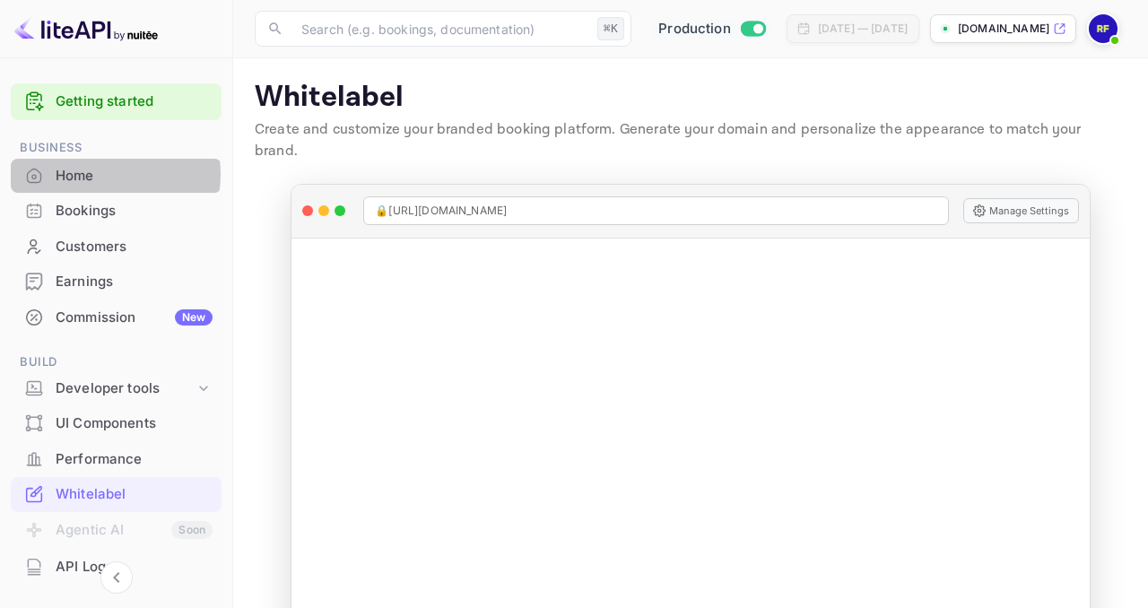
click at [101, 174] on div "Home" at bounding box center [134, 176] width 157 height 21
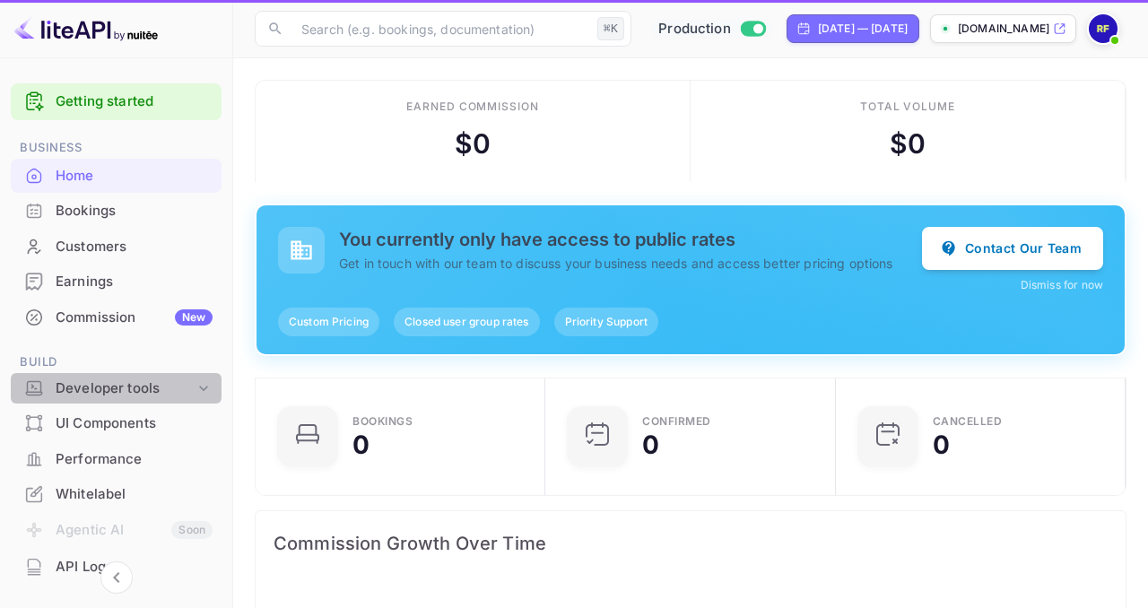
click at [123, 386] on div "Developer tools" at bounding box center [125, 389] width 139 height 21
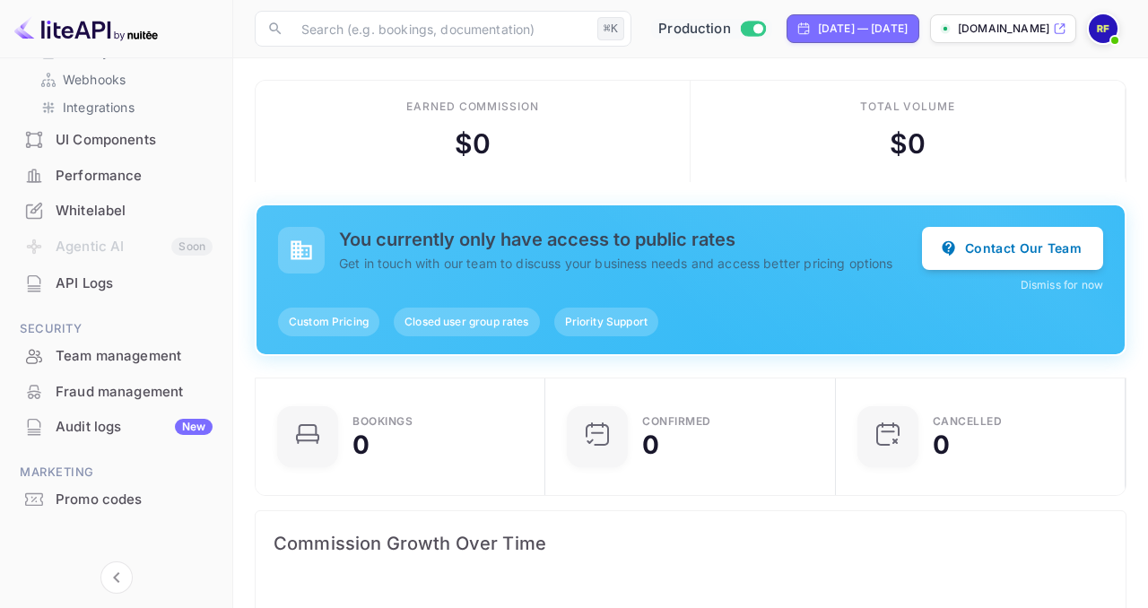
scroll to position [403, 0]
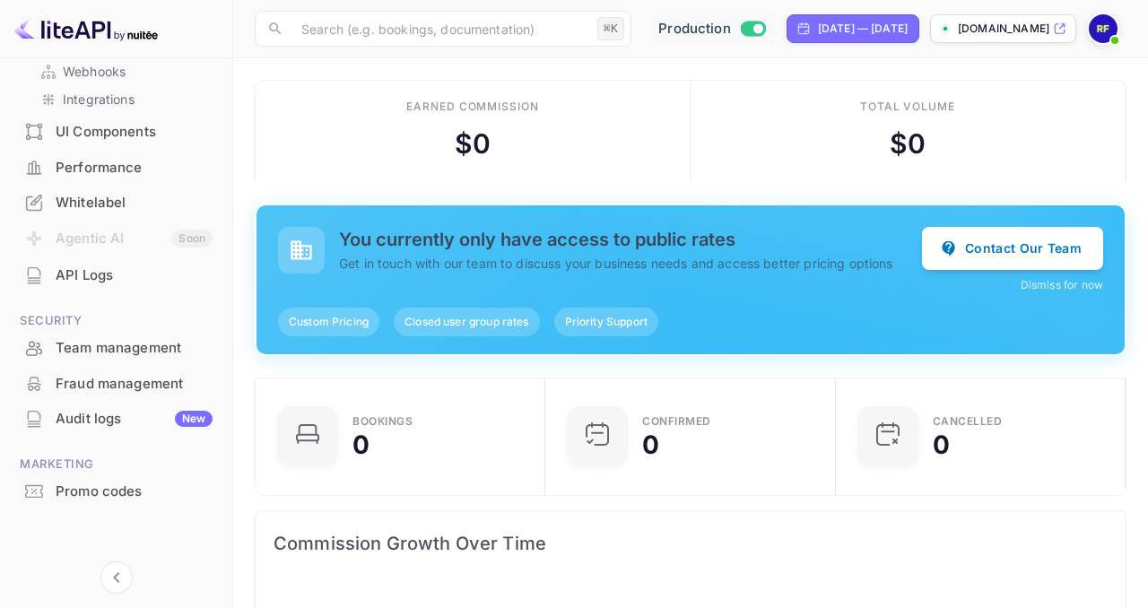
click at [99, 410] on div "Audit logs New" at bounding box center [134, 419] width 157 height 21
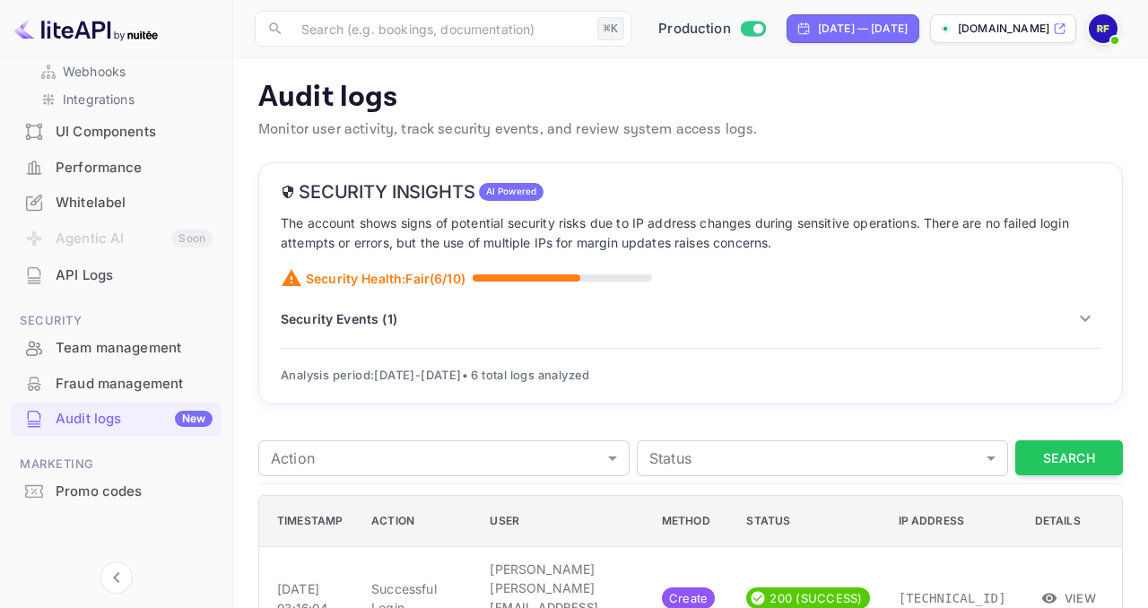
click at [588, 272] on div "Security Health: Fair ( 6 /10)" at bounding box center [691, 278] width 820 height 22
click at [394, 326] on p "Security Events ( 1 )" at bounding box center [339, 318] width 117 height 19
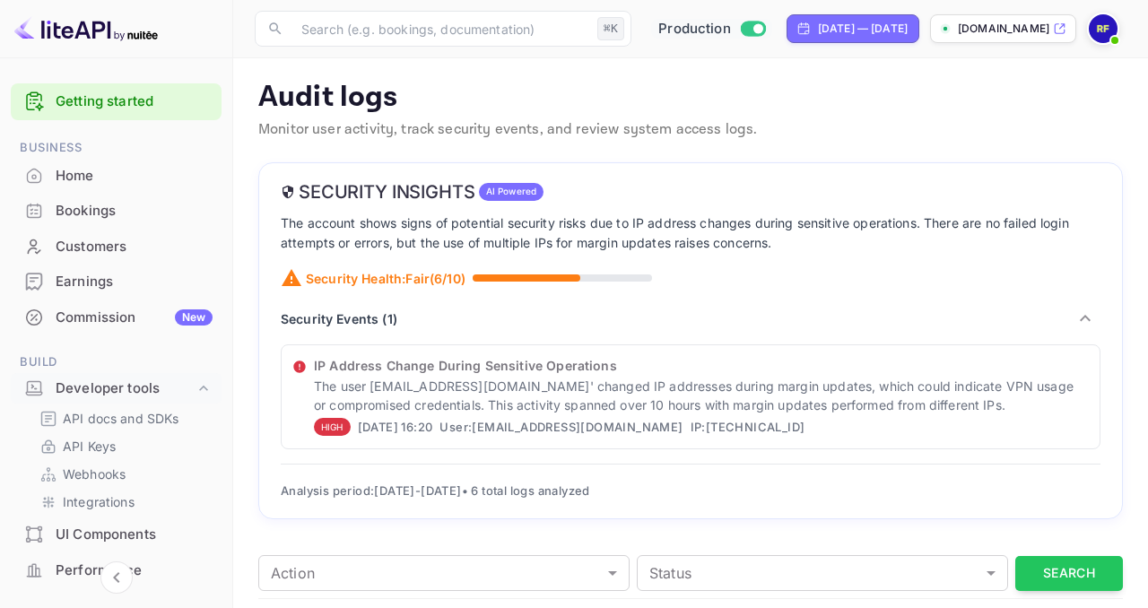
click at [108, 34] on img at bounding box center [86, 28] width 144 height 29
click at [83, 187] on div "Home" at bounding box center [116, 176] width 211 height 35
